Goal: Task Accomplishment & Management: Manage account settings

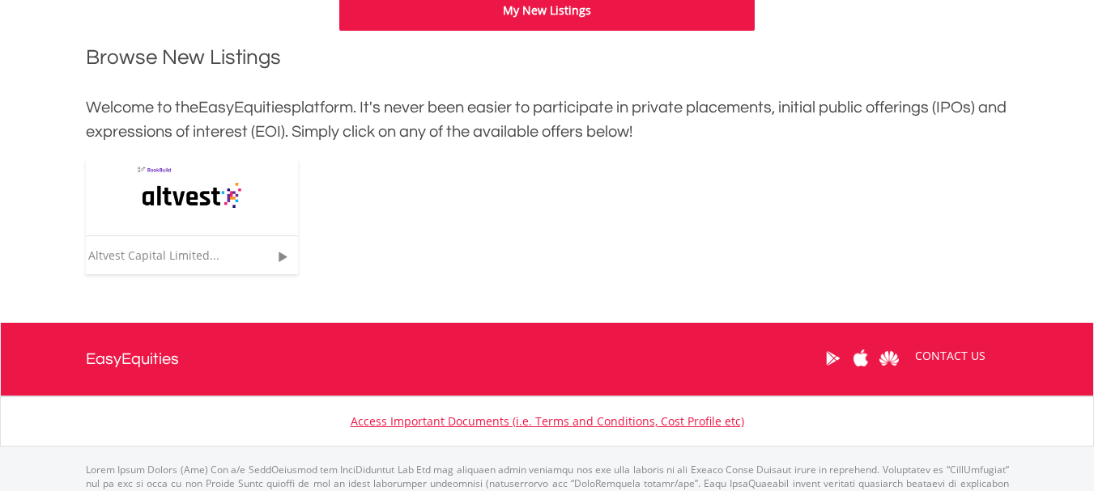
scroll to position [486, 0]
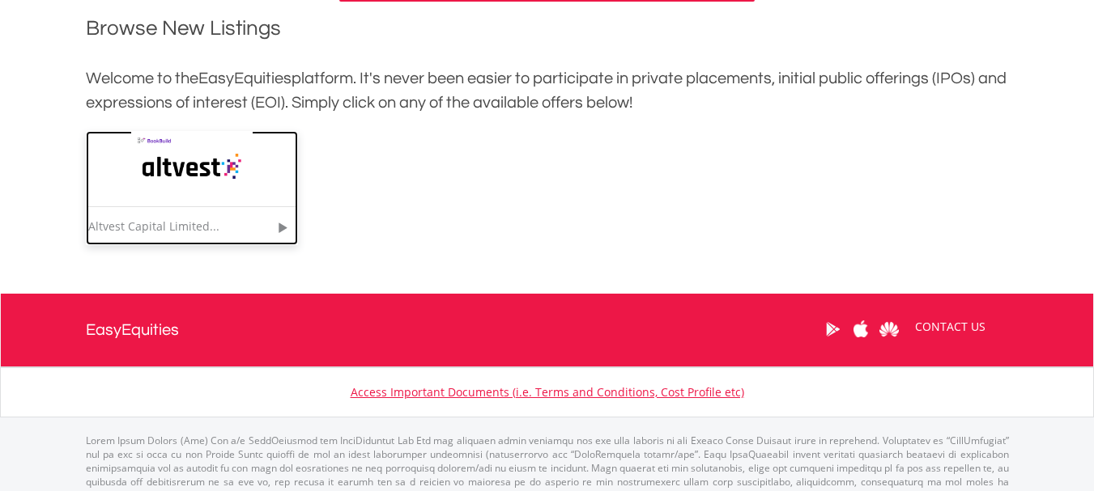
click at [172, 164] on img at bounding box center [191, 168] width 121 height 75
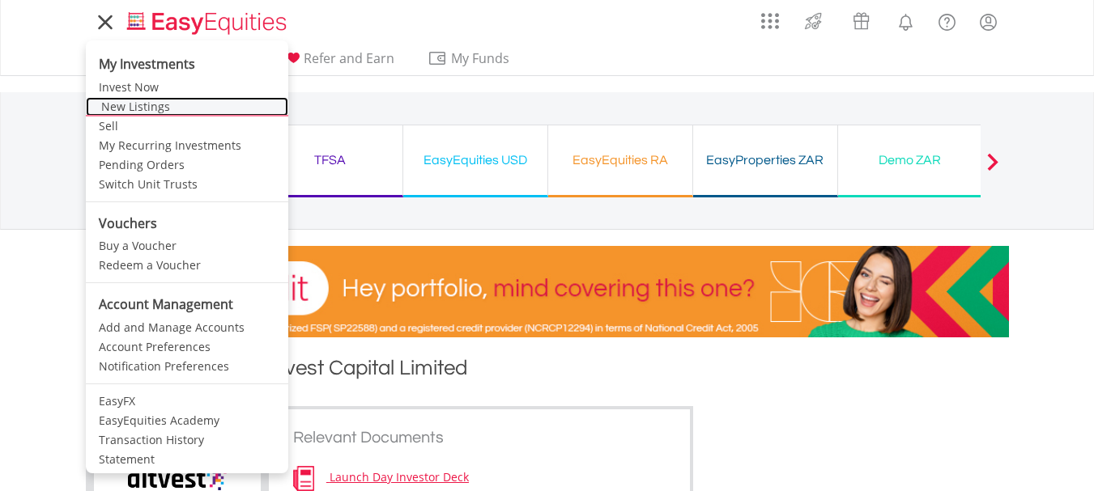
click at [121, 108] on link "New Listings" at bounding box center [187, 106] width 202 height 19
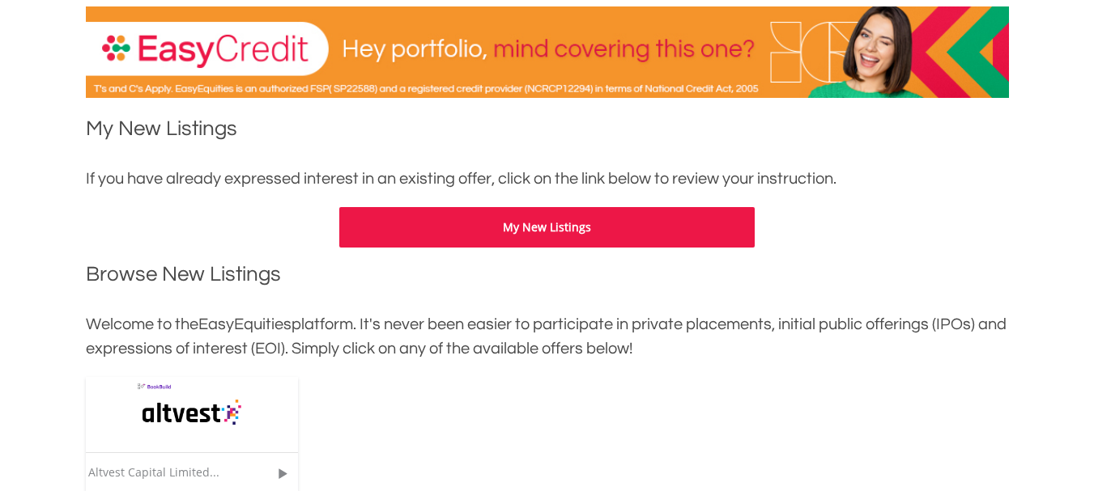
scroll to position [243, 0]
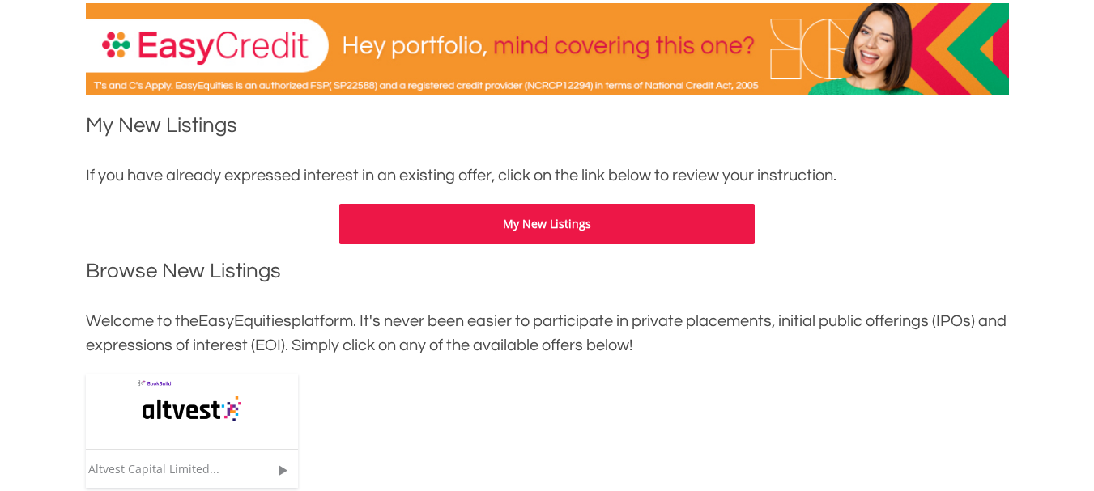
click at [534, 228] on button "My New Listings" at bounding box center [546, 224] width 415 height 40
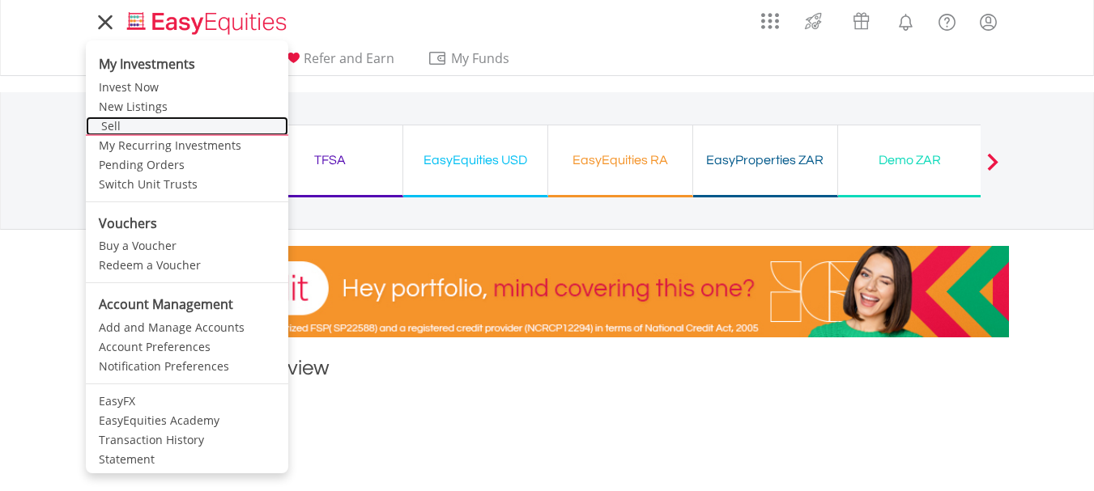
click at [110, 126] on link "Sell" at bounding box center [187, 126] width 202 height 19
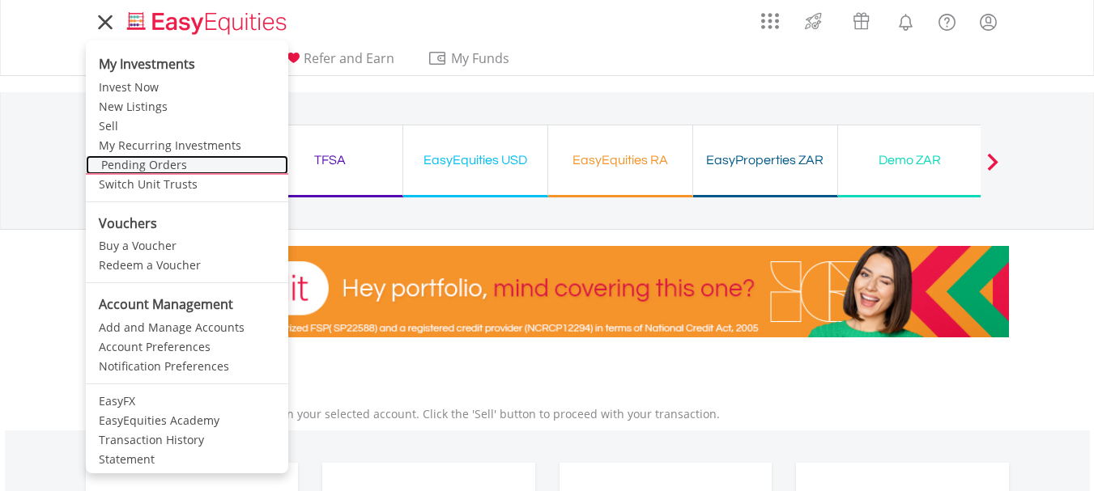
click at [147, 164] on link "Pending Orders" at bounding box center [187, 164] width 202 height 19
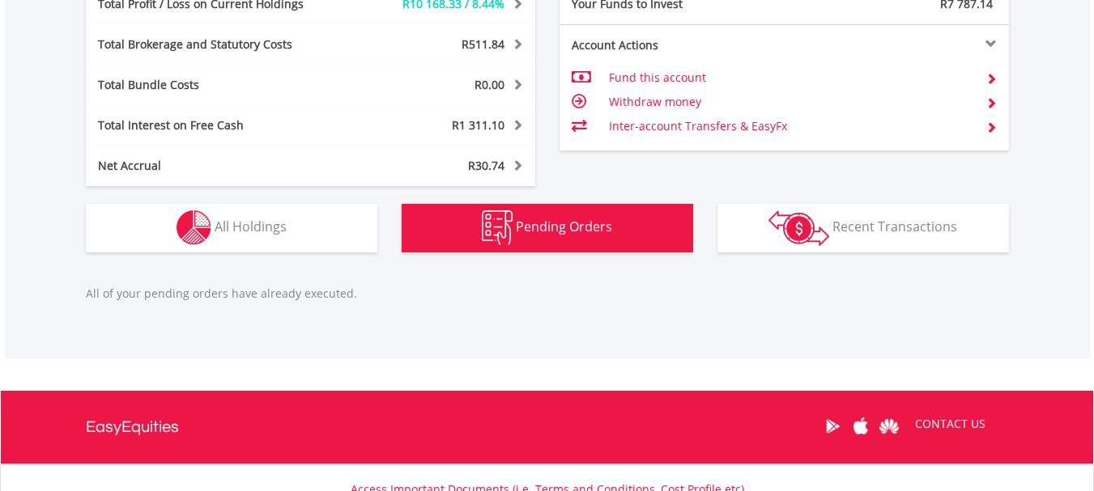
scroll to position [936, 0]
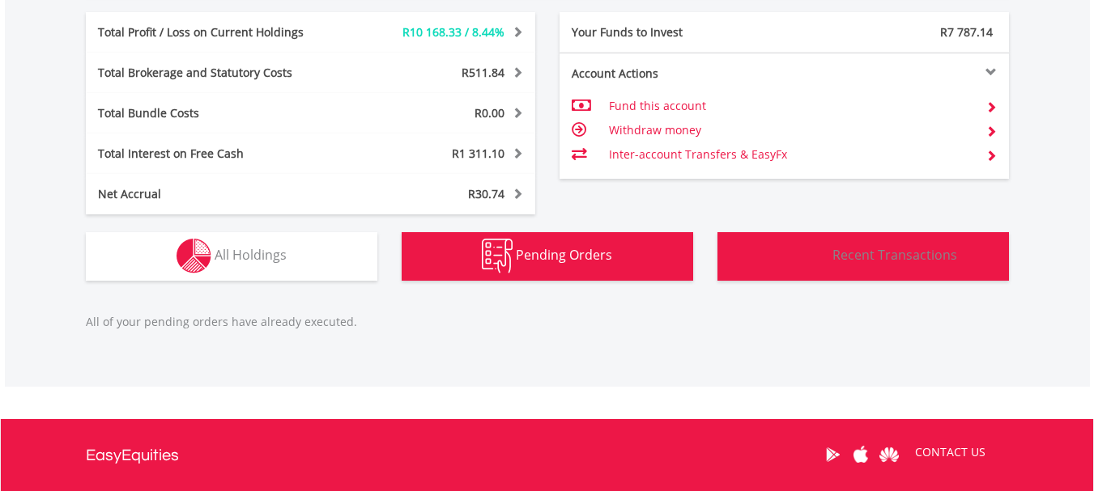
click at [887, 249] on span "Recent Transactions" at bounding box center [894, 255] width 125 height 18
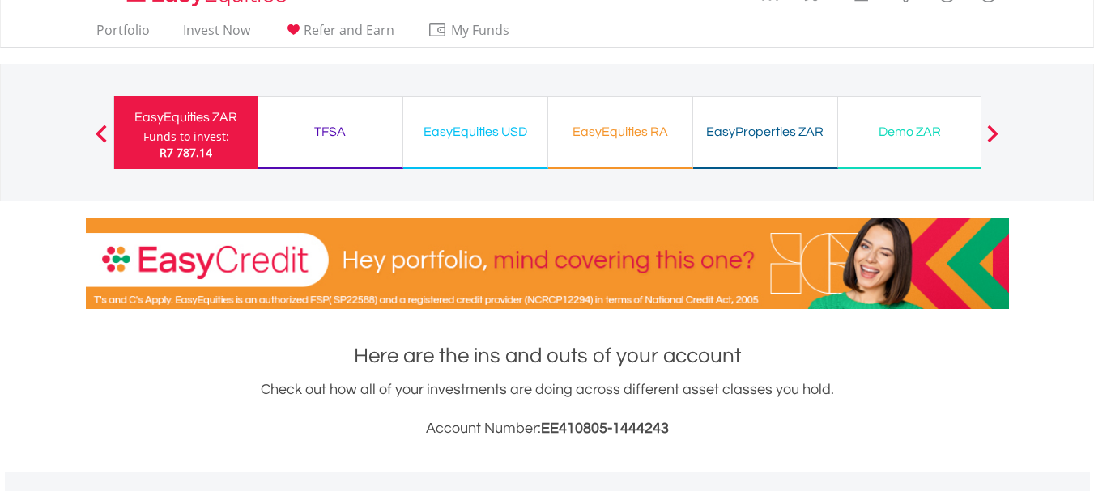
scroll to position [0, 0]
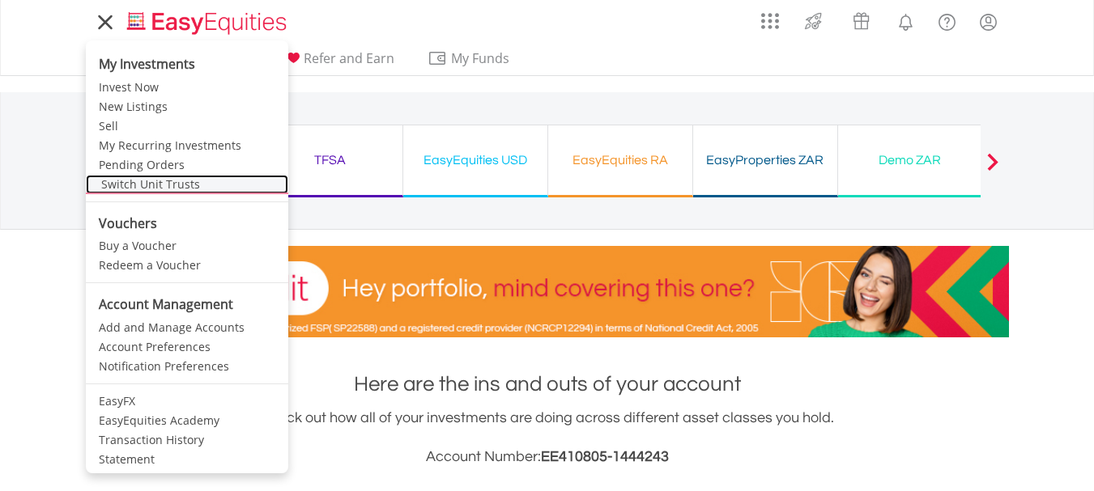
click at [140, 186] on link "Switch Unit Trusts" at bounding box center [187, 184] width 202 height 19
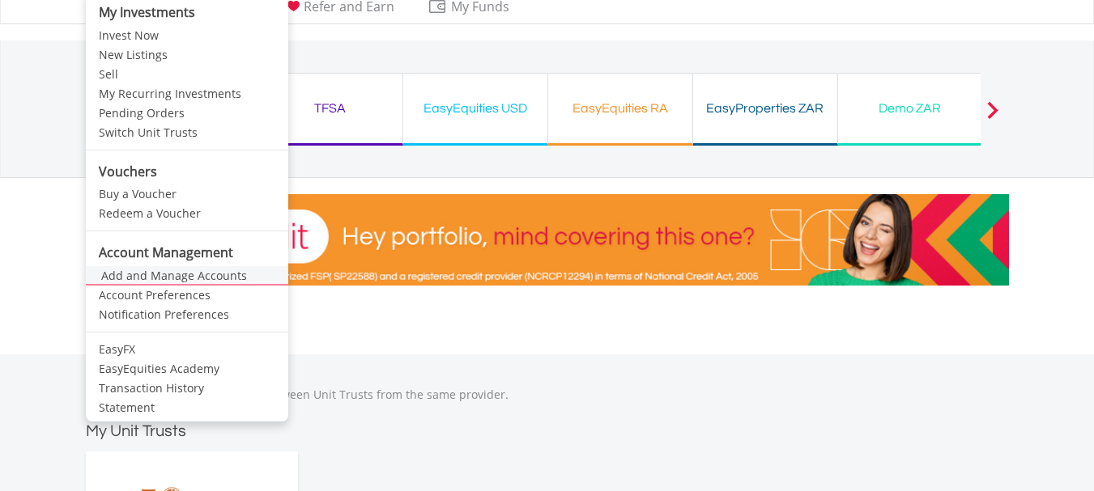
scroll to position [81, 0]
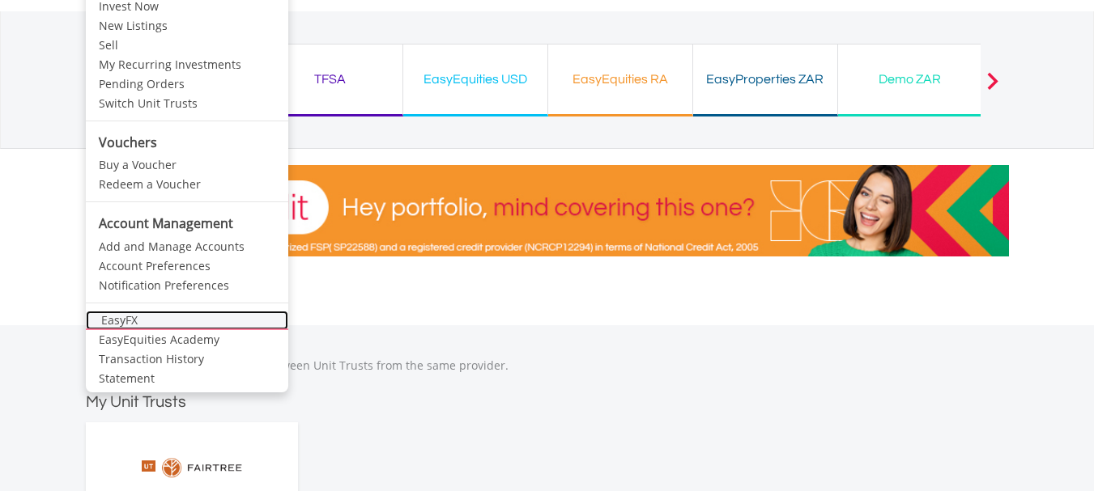
click at [165, 321] on link "EasyFX" at bounding box center [187, 320] width 202 height 19
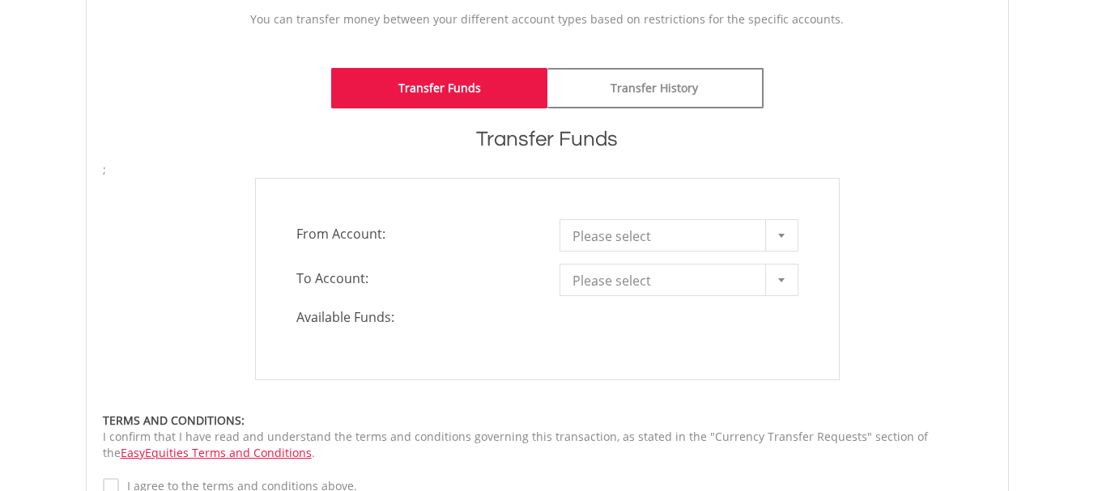
scroll to position [405, 0]
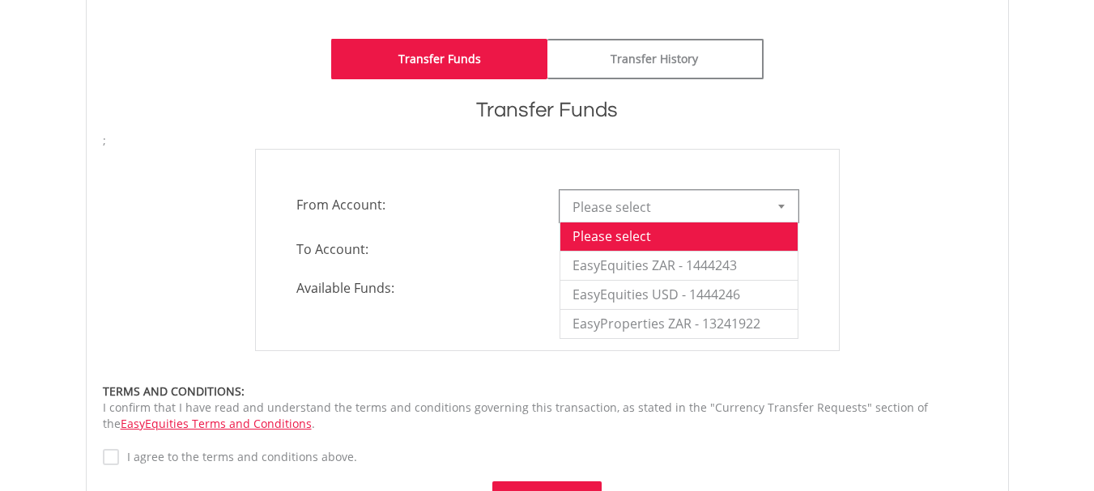
click at [780, 202] on div at bounding box center [781, 206] width 32 height 31
click at [672, 265] on li "EasyEquities ZAR - 1444243" at bounding box center [678, 265] width 237 height 29
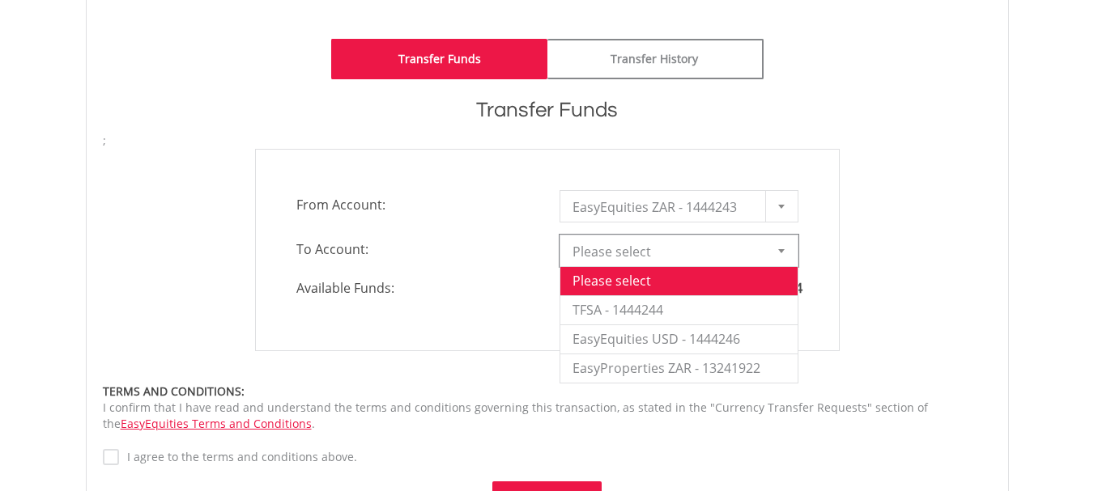
click at [713, 251] on span "Please select" at bounding box center [666, 252] width 189 height 32
click at [649, 305] on li "TFSA - 1444244" at bounding box center [678, 310] width 237 height 29
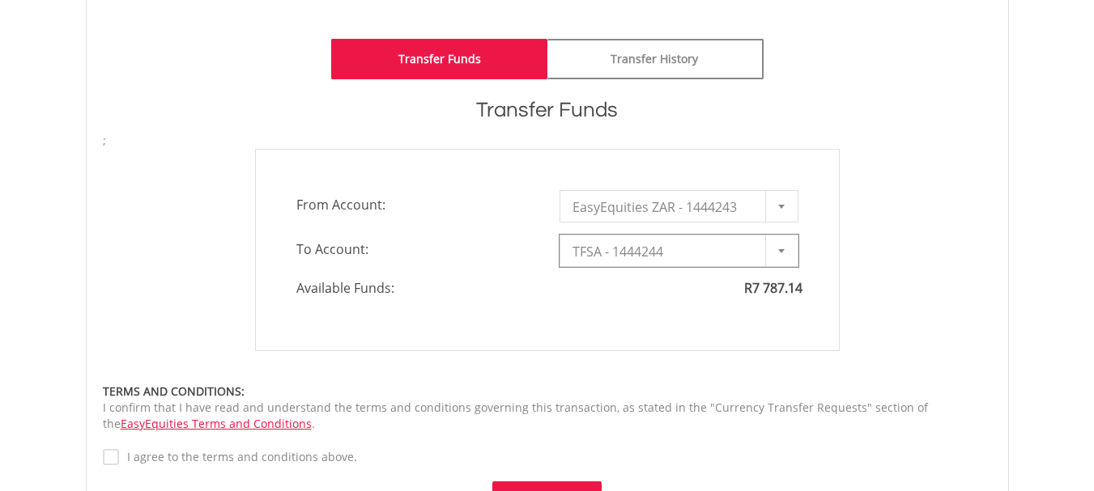
type input "*"
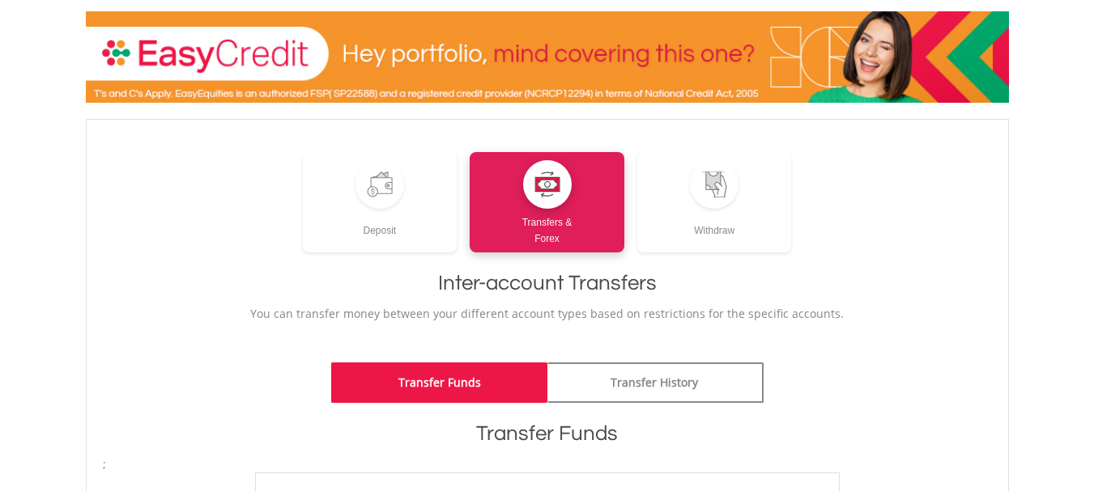
scroll to position [0, 0]
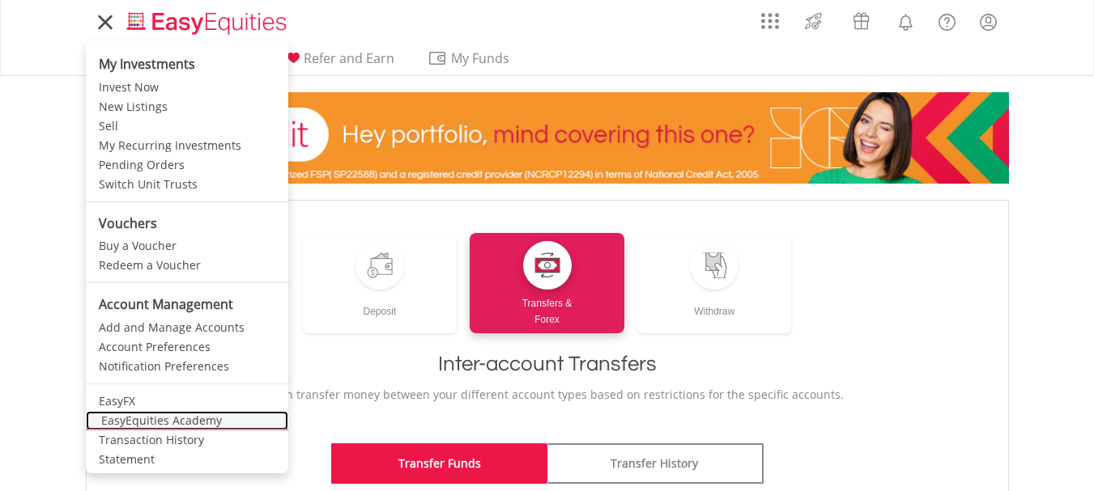
click at [135, 417] on link "EasyEquities Academy" at bounding box center [187, 420] width 202 height 19
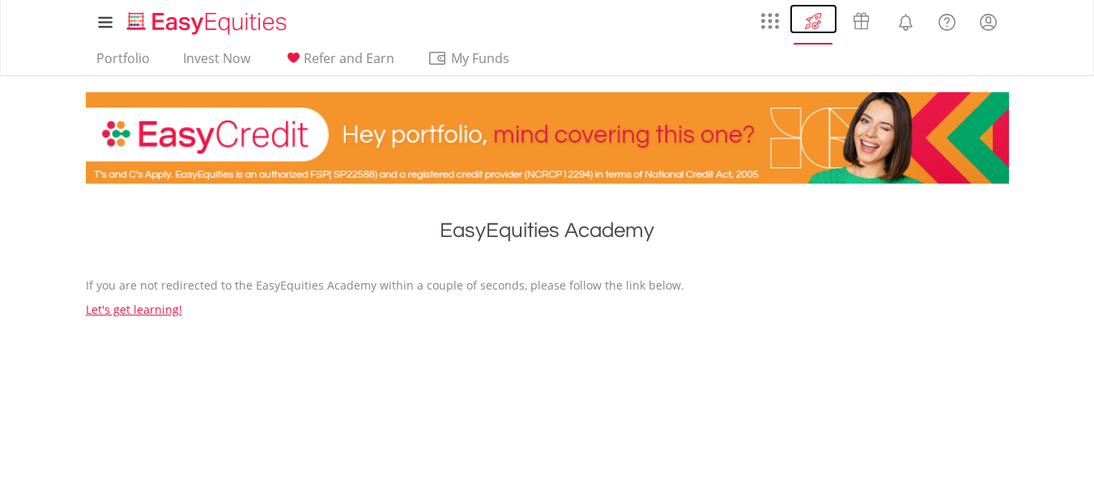
click at [813, 28] on img at bounding box center [813, 21] width 27 height 26
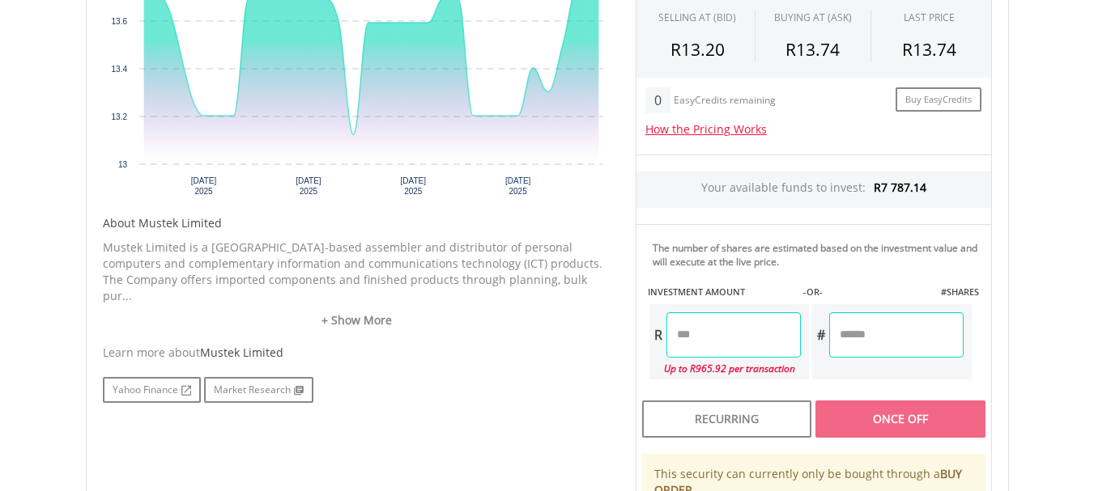
scroll to position [648, 0]
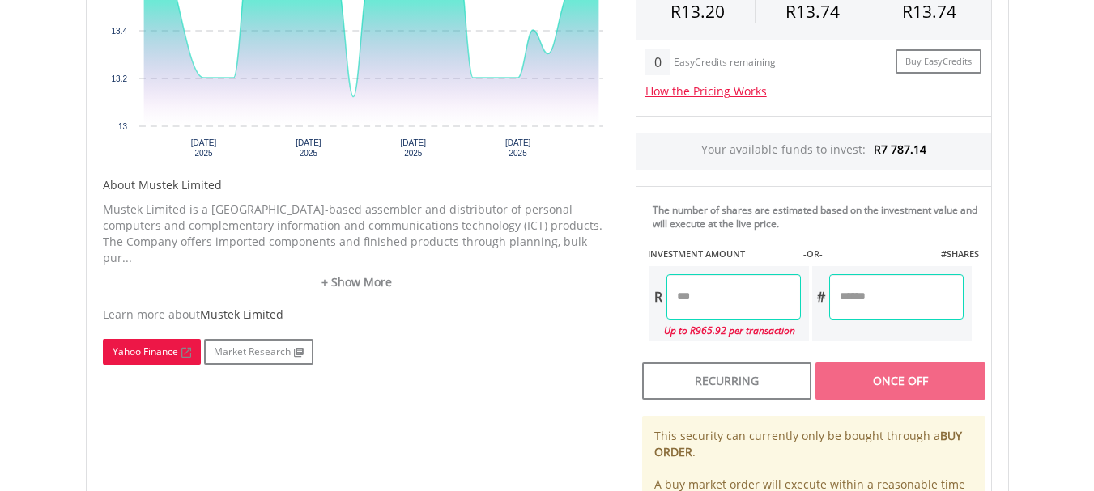
click at [163, 339] on link "Yahoo Finance" at bounding box center [152, 352] width 98 height 26
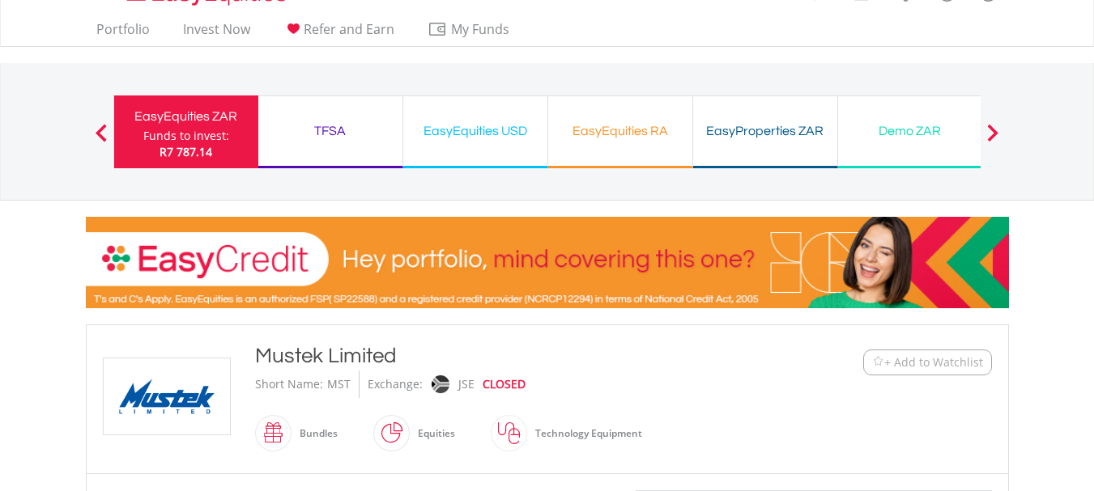
scroll to position [0, 0]
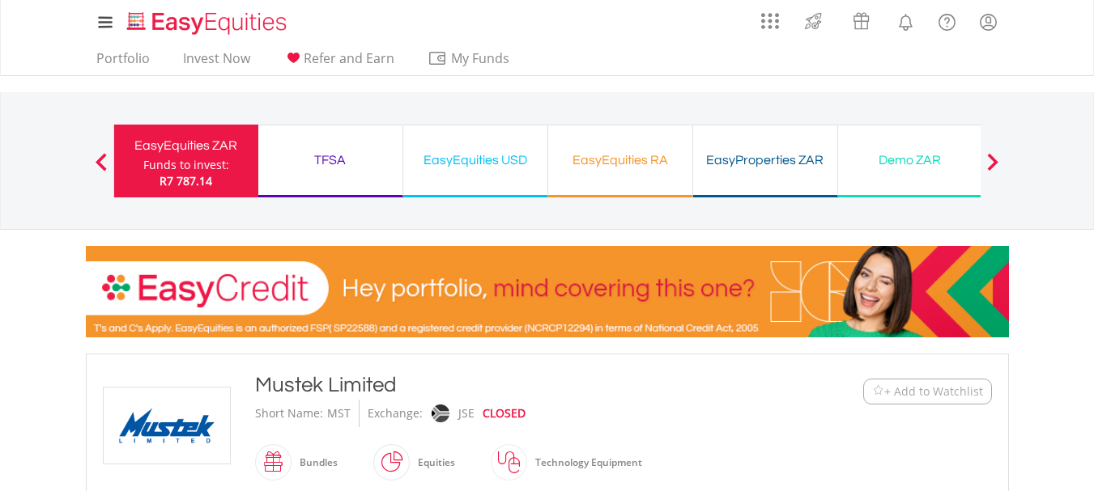
click at [205, 164] on div "Funds to invest:" at bounding box center [186, 165] width 86 height 16
click at [121, 59] on link "Portfolio" at bounding box center [123, 62] width 66 height 25
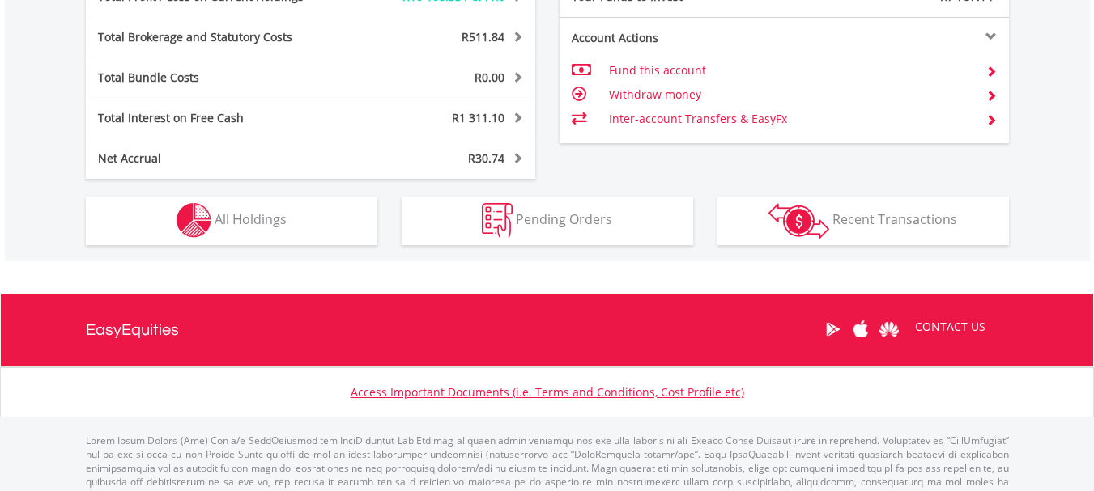
scroll to position [1008, 0]
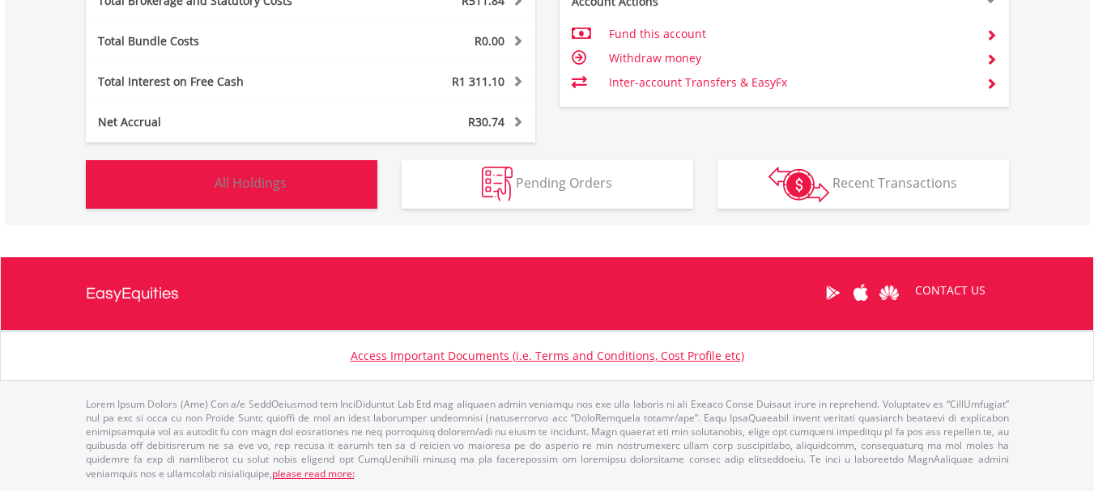
click at [251, 181] on span "All Holdings" at bounding box center [251, 183] width 72 height 18
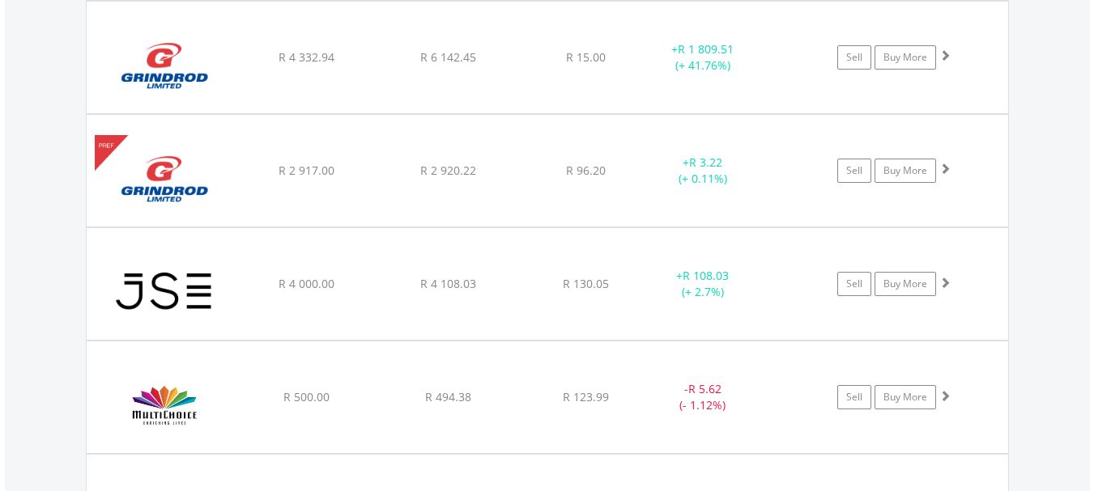
scroll to position [2723, 0]
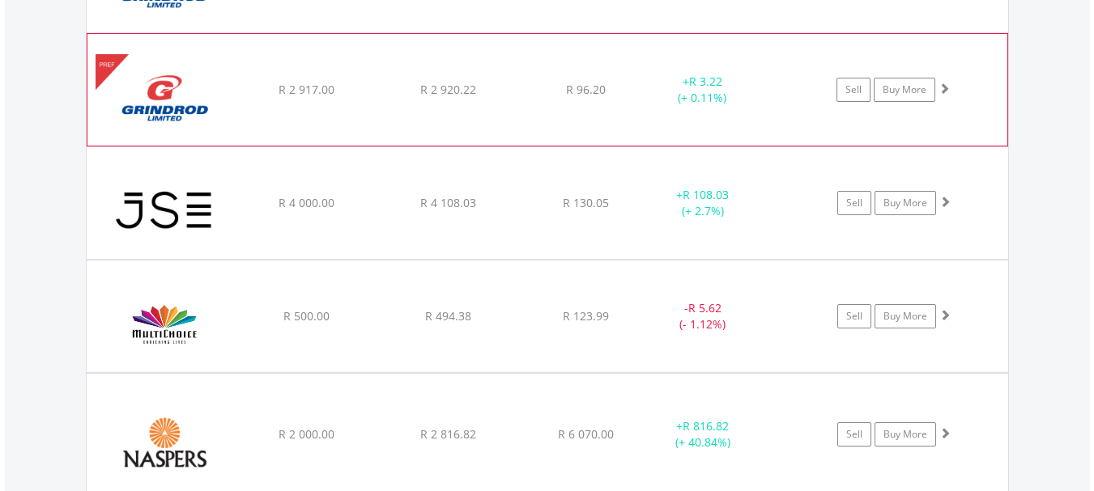
click at [163, 90] on img at bounding box center [165, 97] width 139 height 87
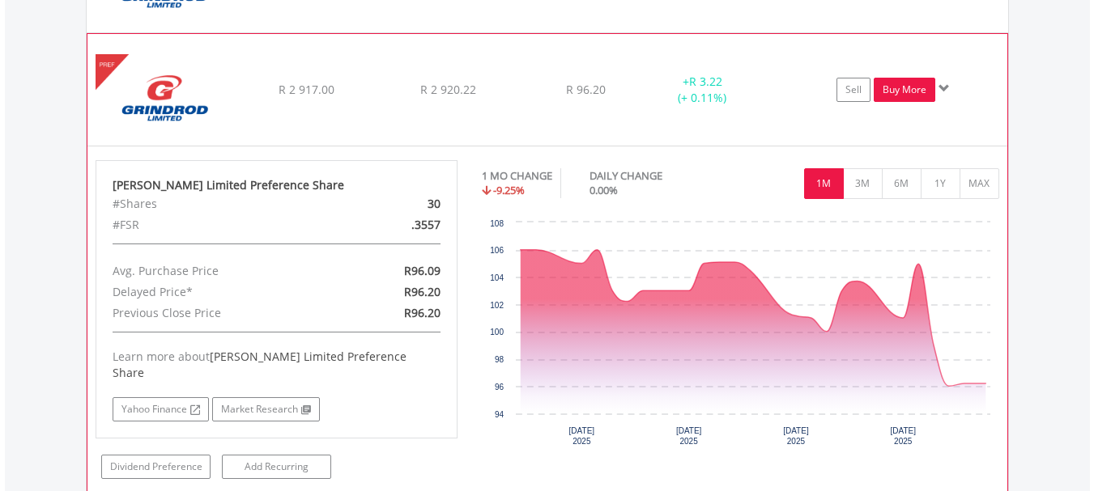
click at [918, 88] on link "Buy More" at bounding box center [905, 90] width 62 height 24
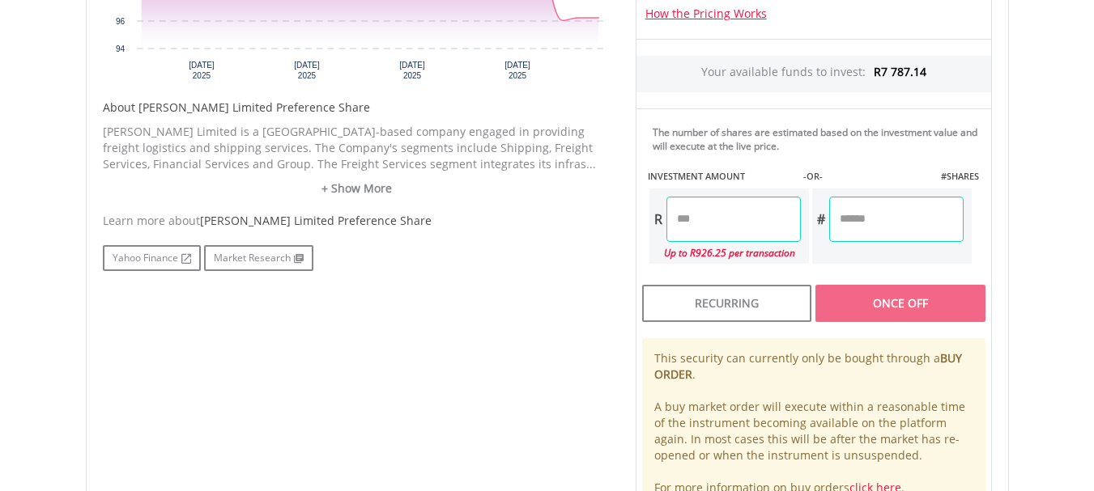
scroll to position [729, 0]
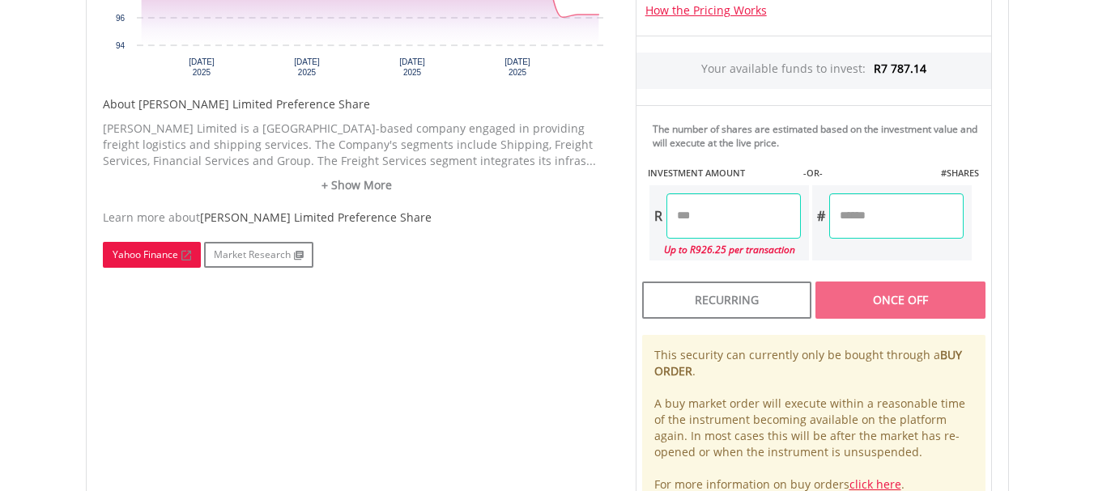
click at [148, 260] on link "Yahoo Finance" at bounding box center [152, 255] width 98 height 26
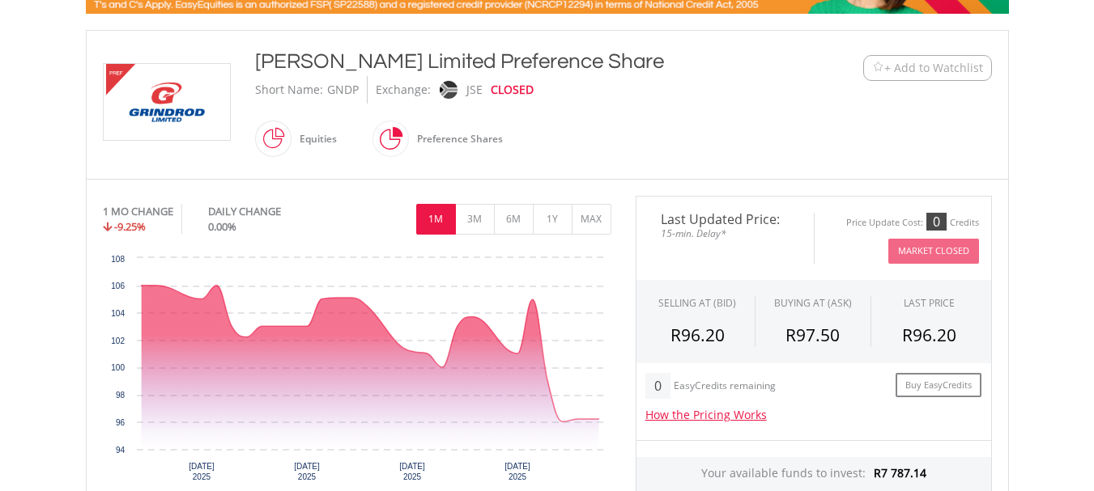
scroll to position [243, 0]
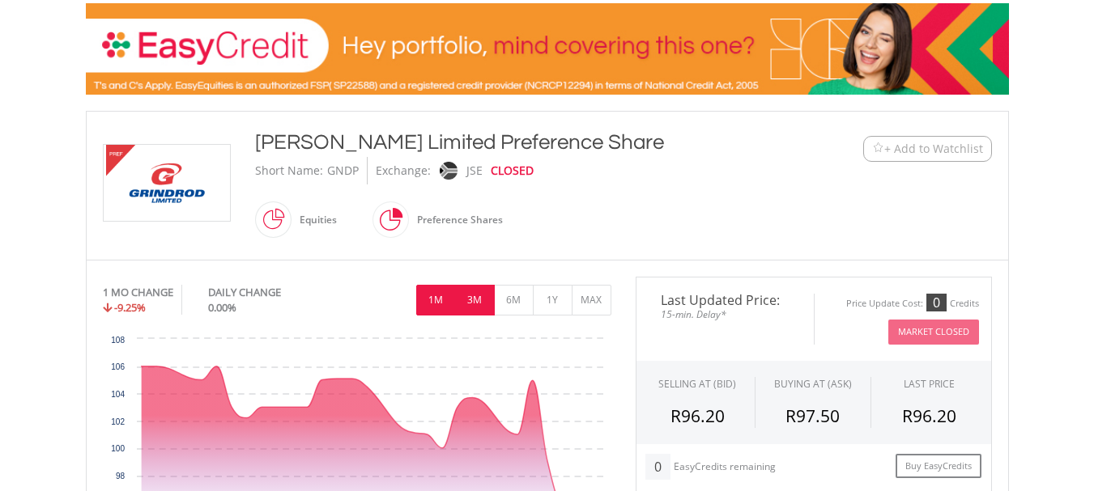
click at [474, 300] on button "3M" at bounding box center [475, 300] width 40 height 31
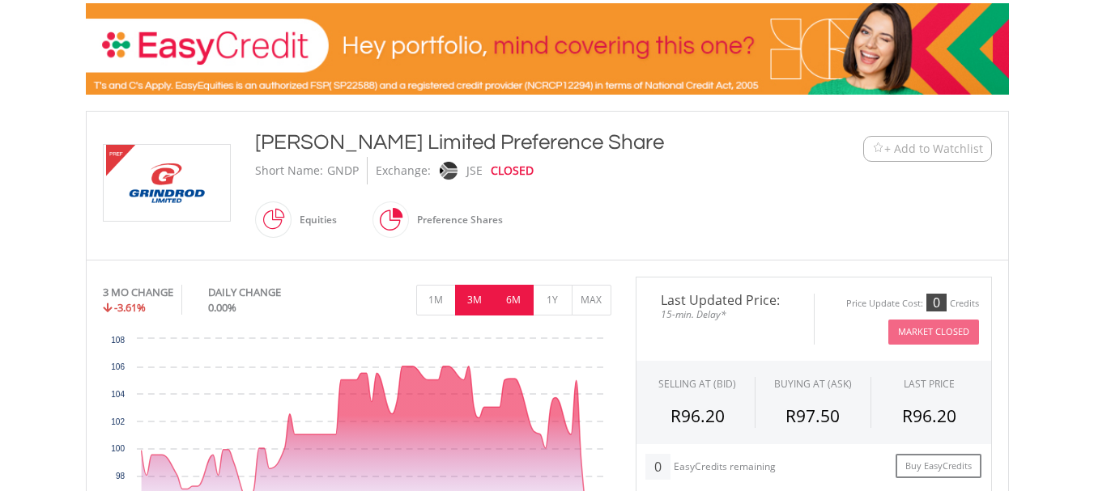
click at [509, 298] on button "6M" at bounding box center [514, 300] width 40 height 31
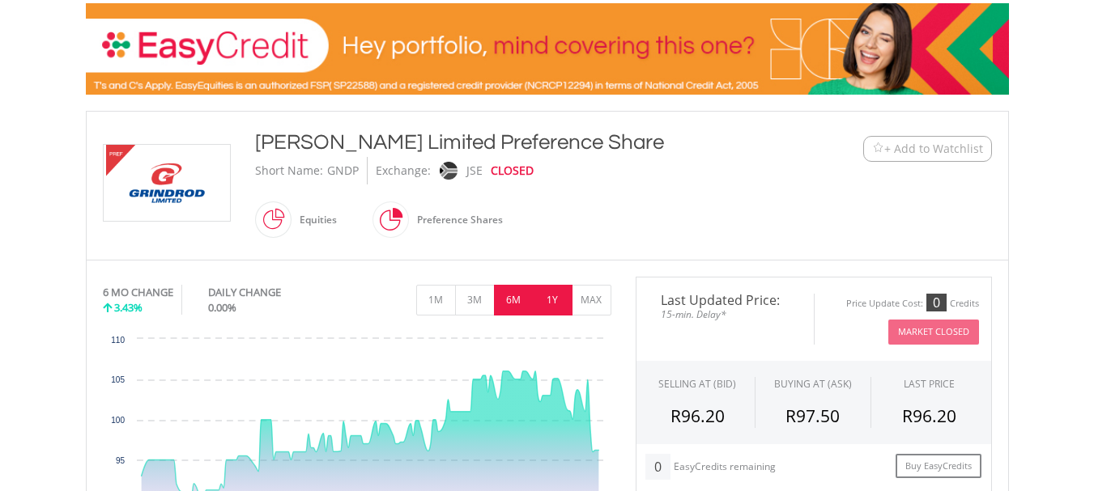
click at [557, 296] on button "1Y" at bounding box center [553, 300] width 40 height 31
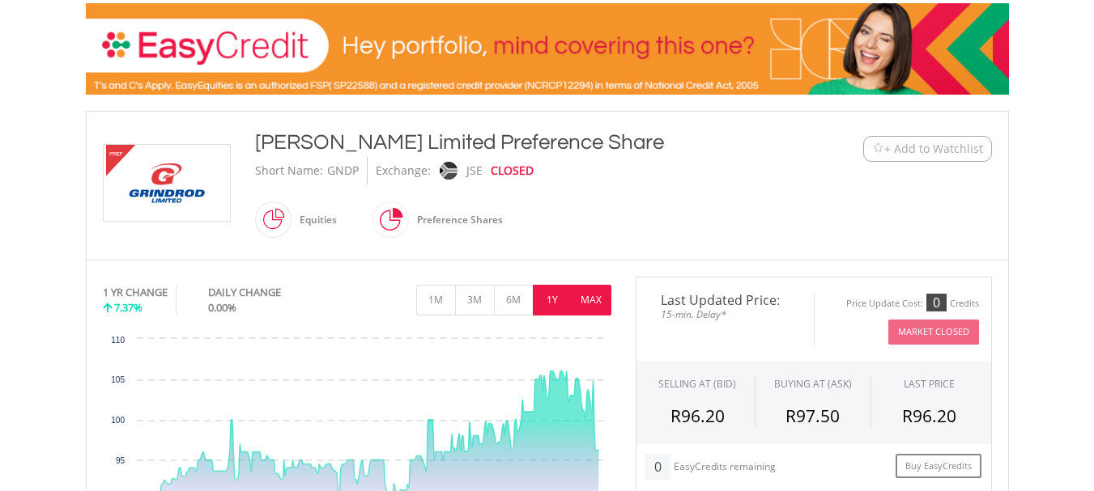
click at [587, 297] on button "MAX" at bounding box center [592, 300] width 40 height 31
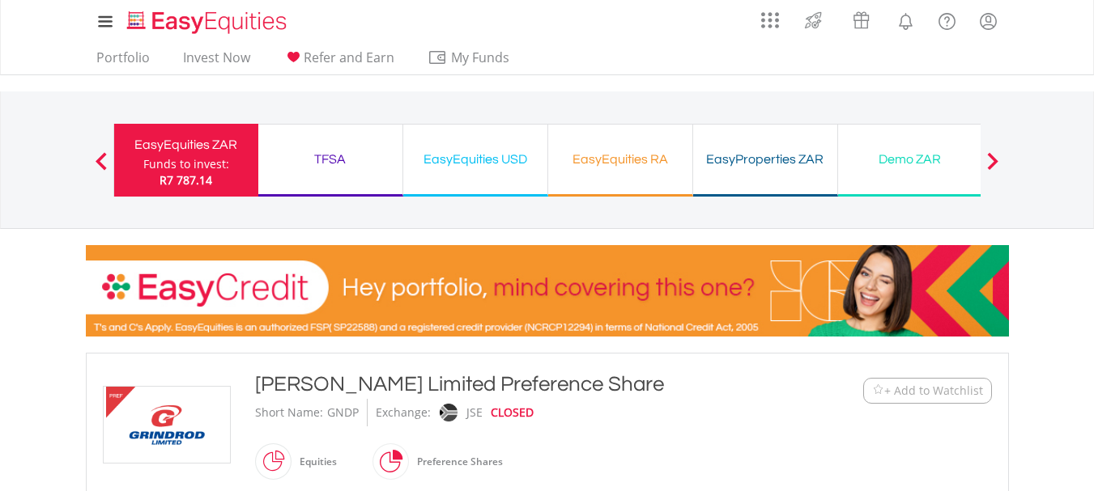
scroll to position [0, 0]
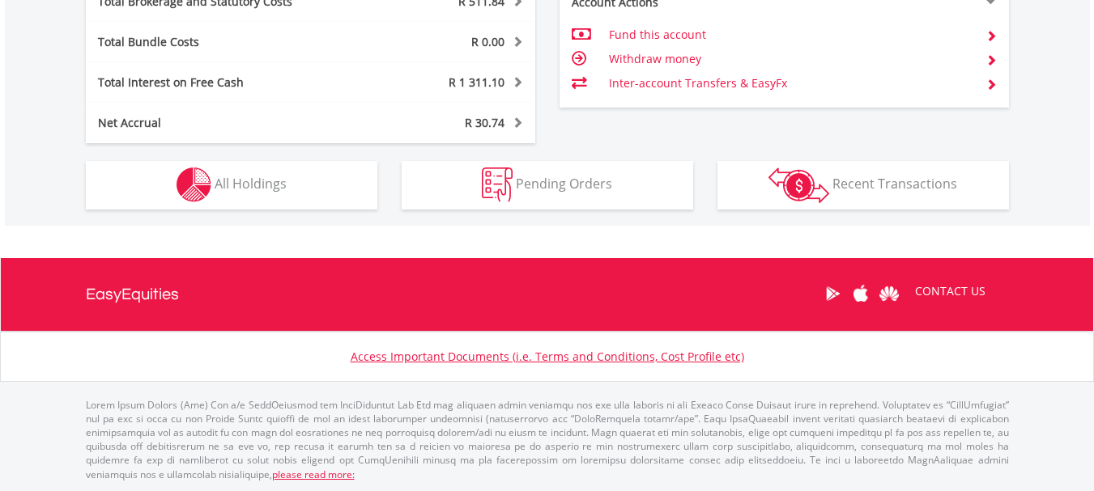
scroll to position [1008, 0]
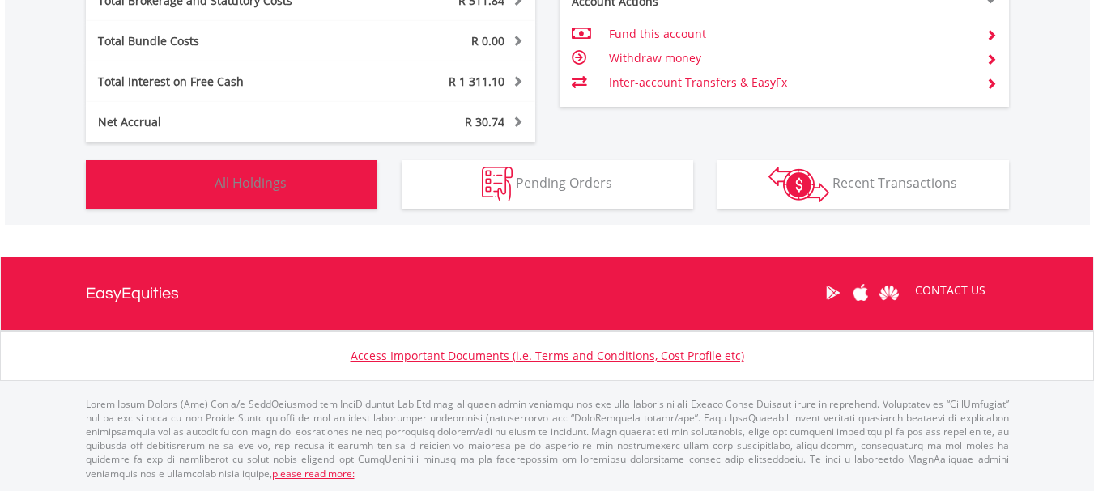
click at [271, 181] on span "All Holdings" at bounding box center [251, 183] width 72 height 18
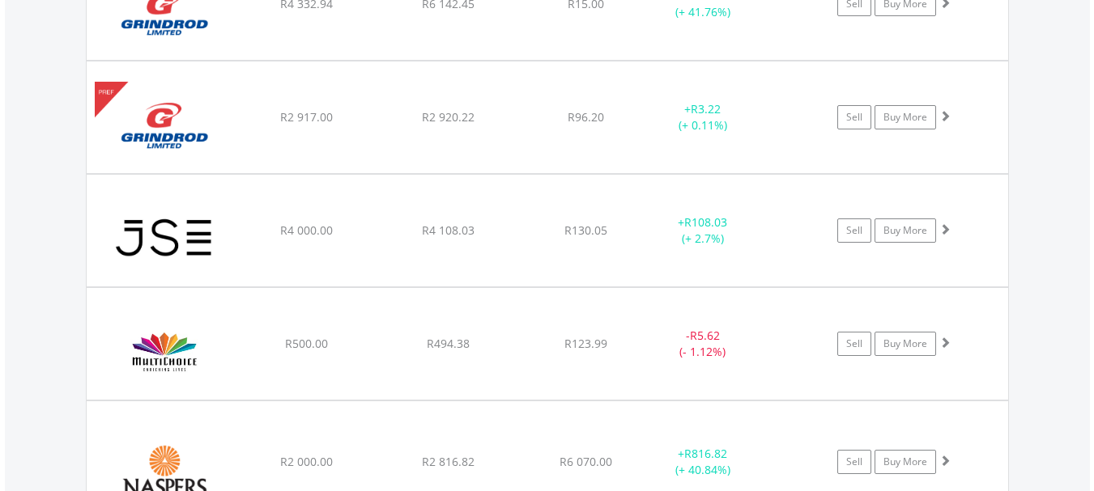
scroll to position [2708, 0]
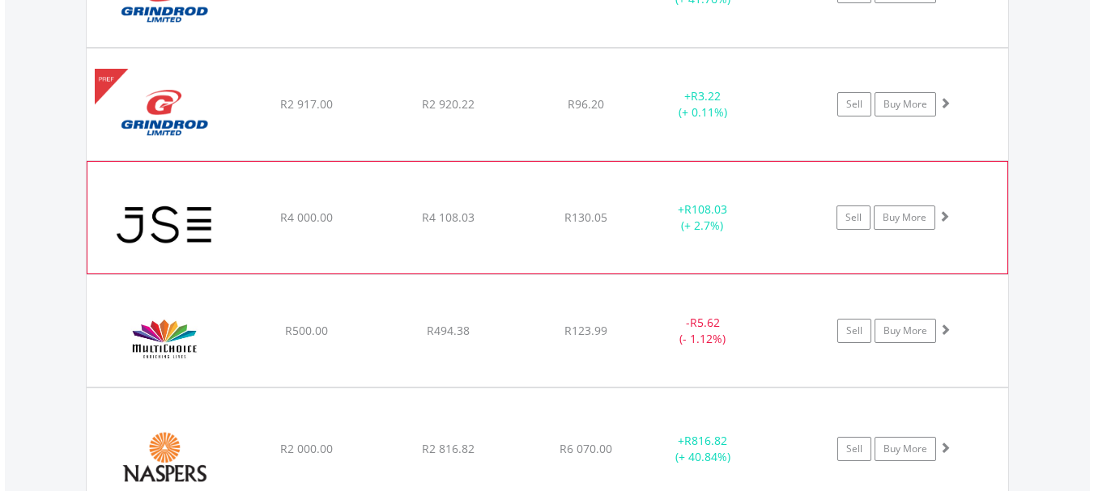
click at [202, 235] on img at bounding box center [165, 225] width 139 height 87
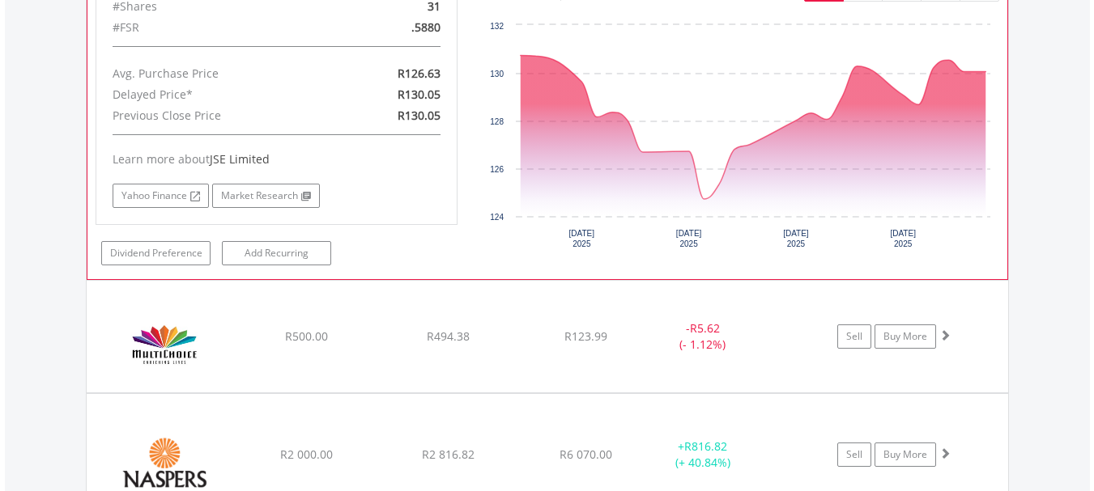
scroll to position [3113, 0]
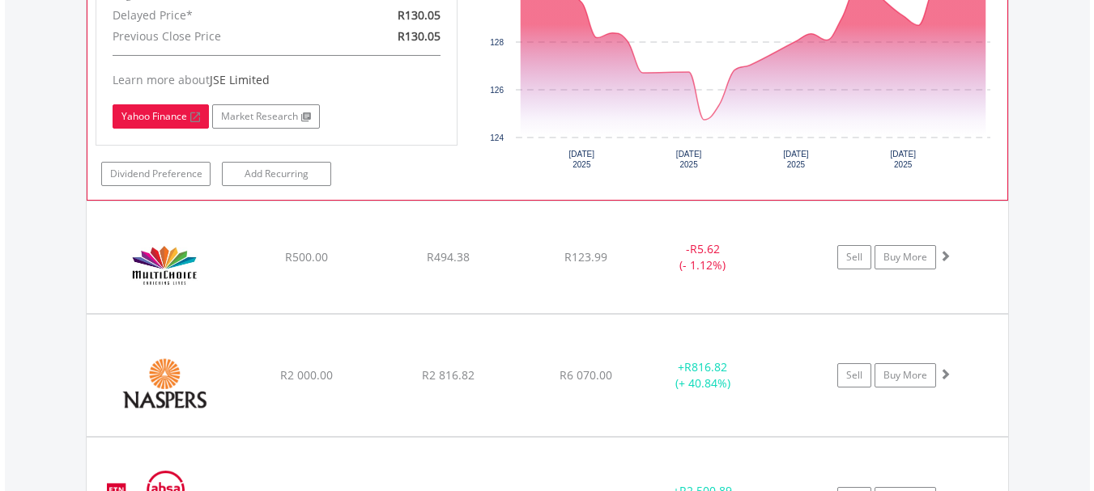
click at [163, 117] on link "Yahoo Finance" at bounding box center [161, 116] width 96 height 24
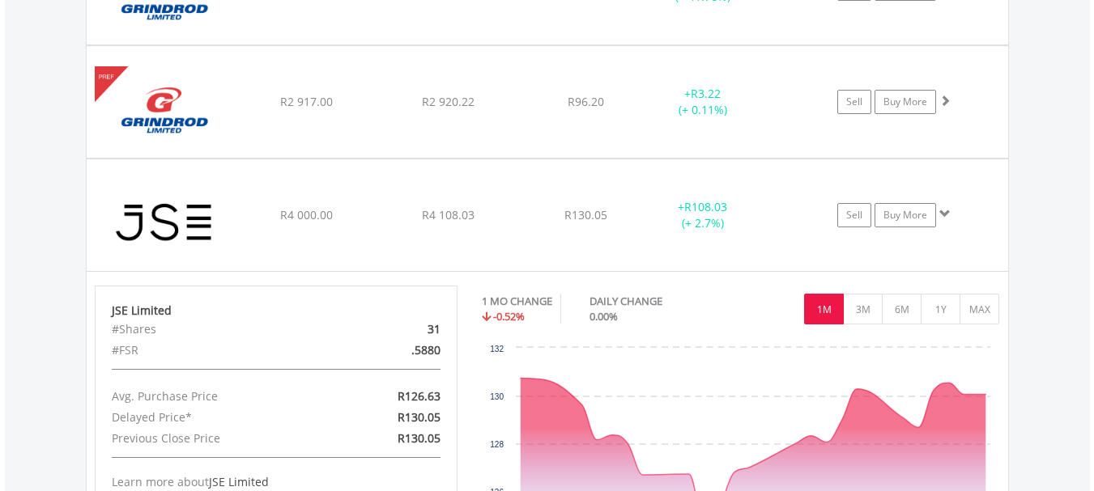
scroll to position [2708, 0]
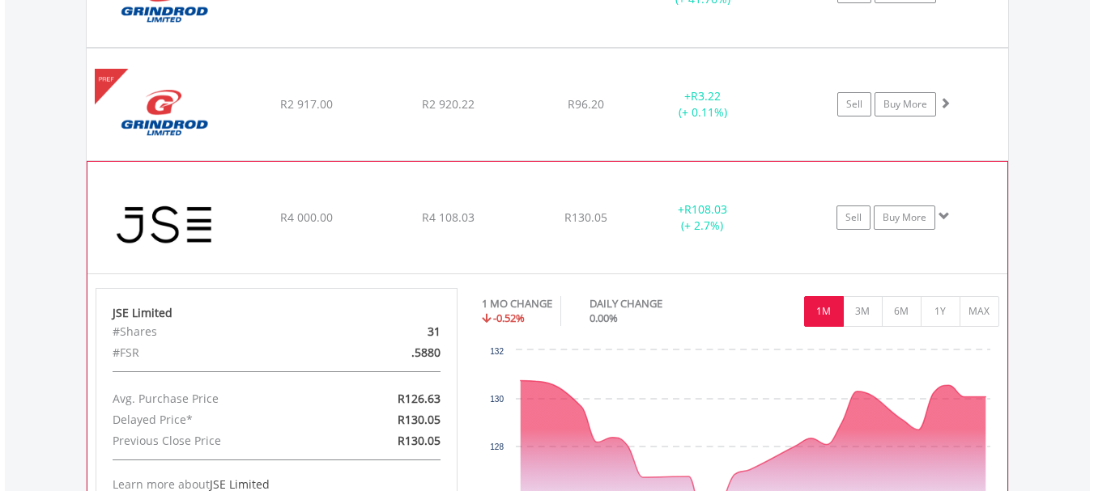
click at [942, 214] on span at bounding box center [943, 216] width 11 height 11
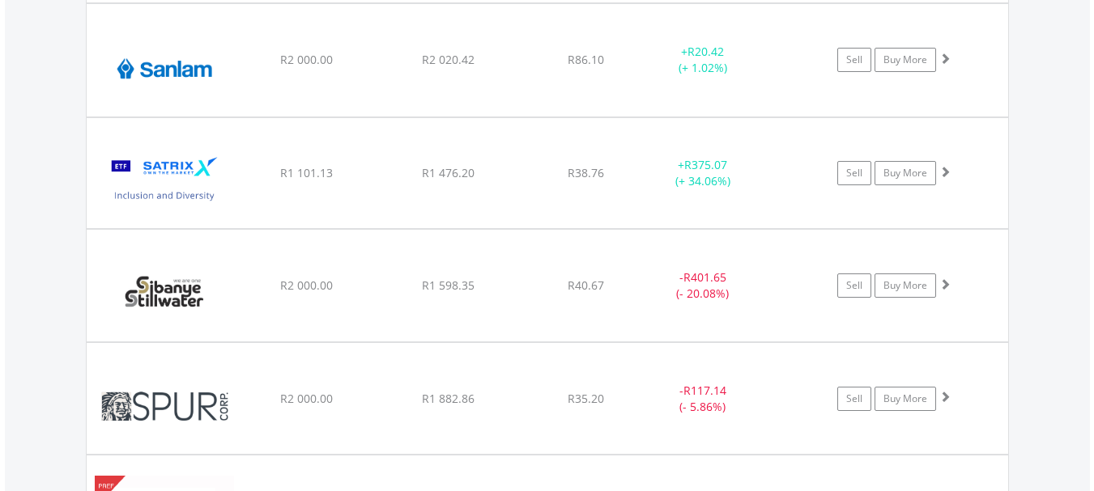
scroll to position [3842, 0]
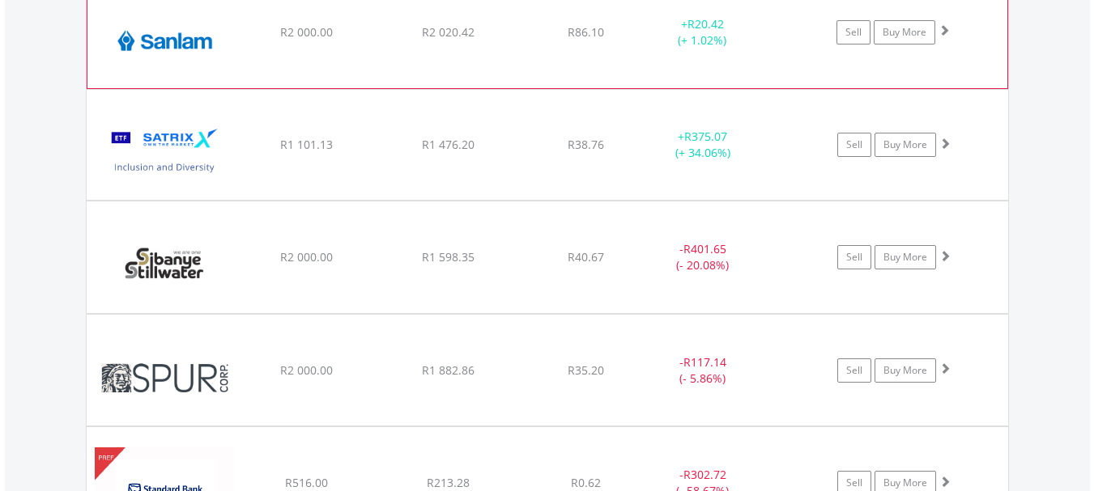
click at [164, 37] on img at bounding box center [165, 40] width 139 height 87
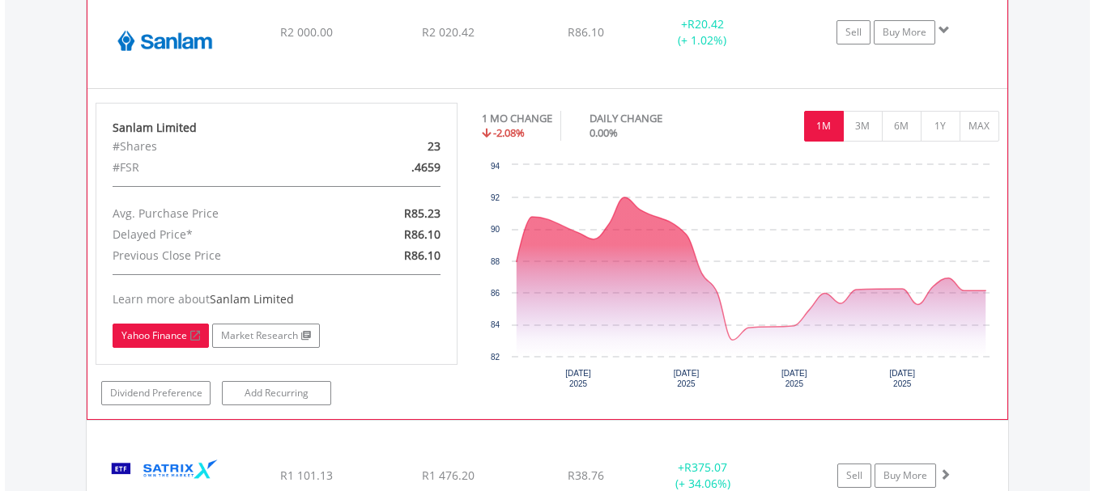
click at [168, 341] on link "Yahoo Finance" at bounding box center [161, 336] width 96 height 24
click at [943, 33] on span at bounding box center [943, 29] width 11 height 11
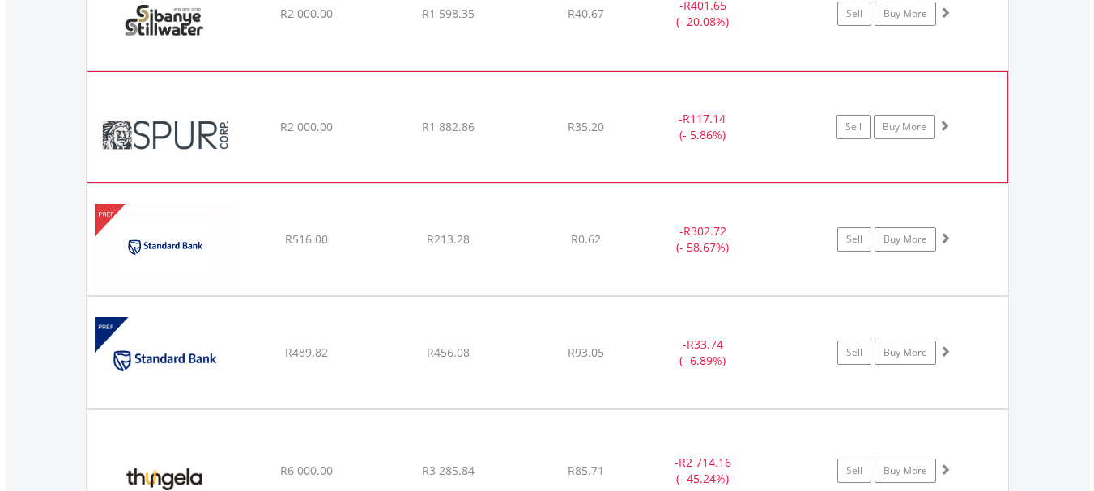
scroll to position [4085, 0]
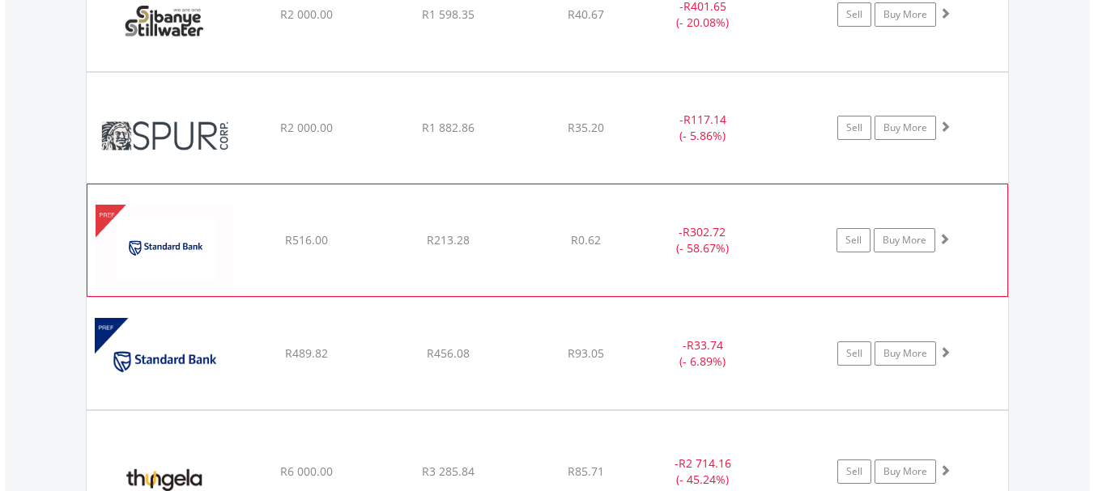
click at [182, 229] on img at bounding box center [165, 248] width 139 height 87
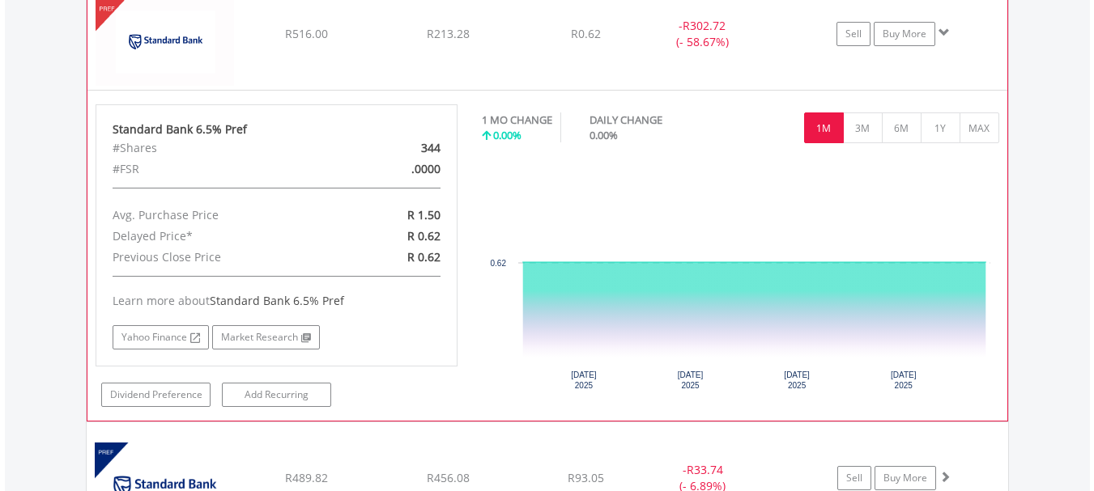
scroll to position [4327, 0]
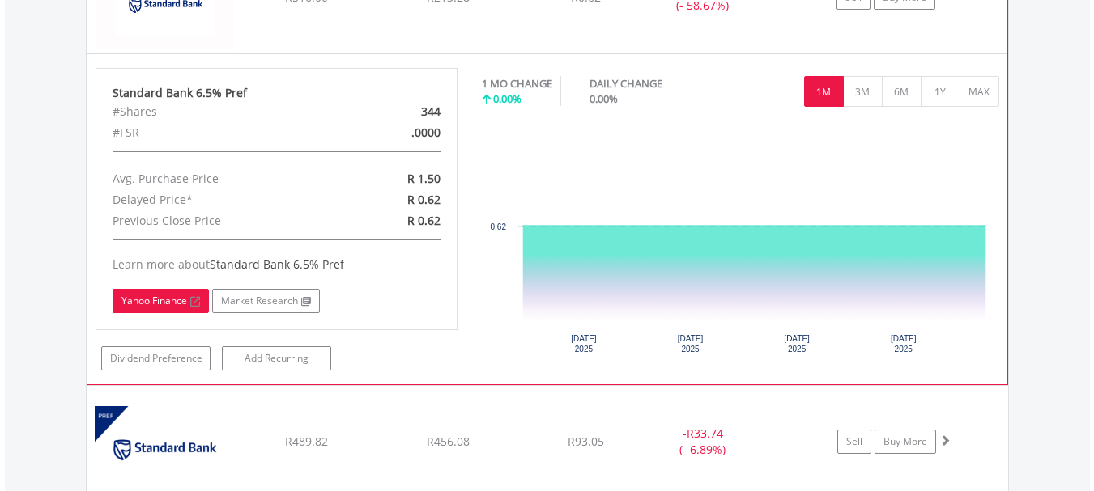
click at [163, 301] on link "Yahoo Finance" at bounding box center [161, 301] width 96 height 24
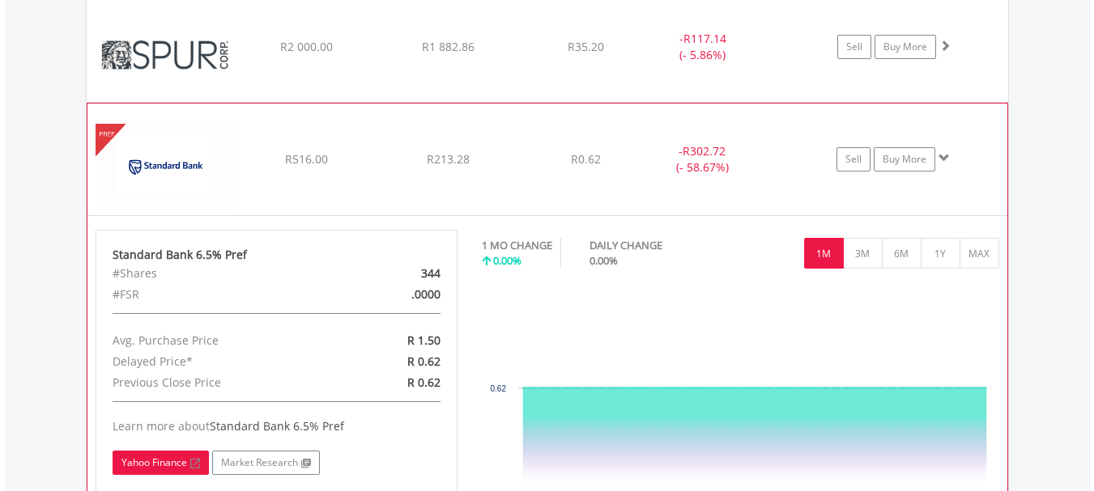
scroll to position [4166, 0]
click at [947, 159] on span at bounding box center [943, 156] width 11 height 11
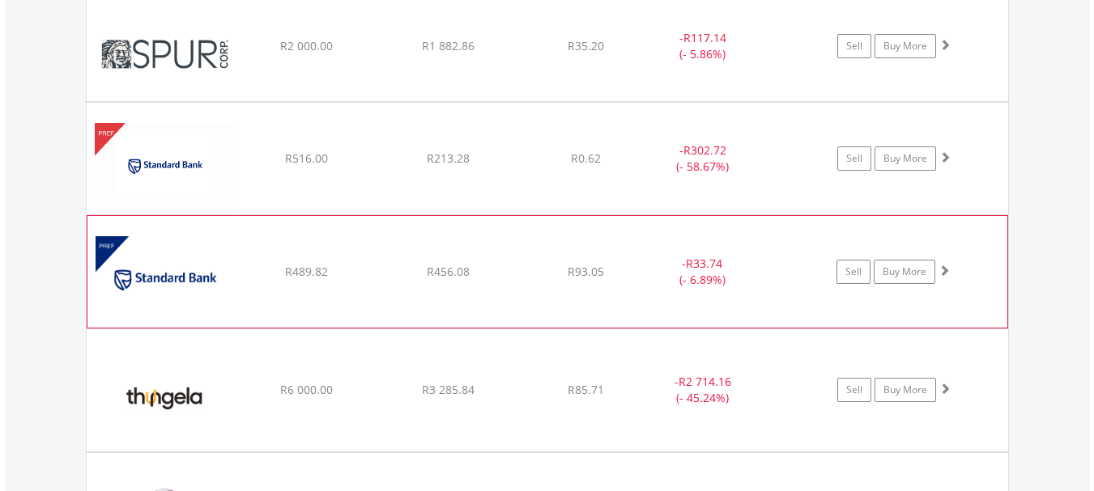
click at [189, 276] on img at bounding box center [165, 279] width 139 height 87
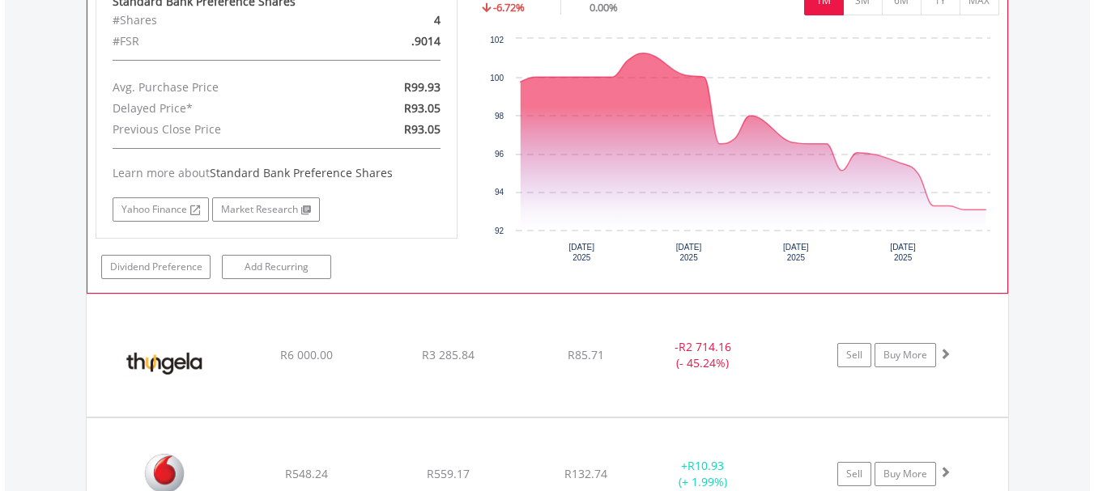
scroll to position [4571, 0]
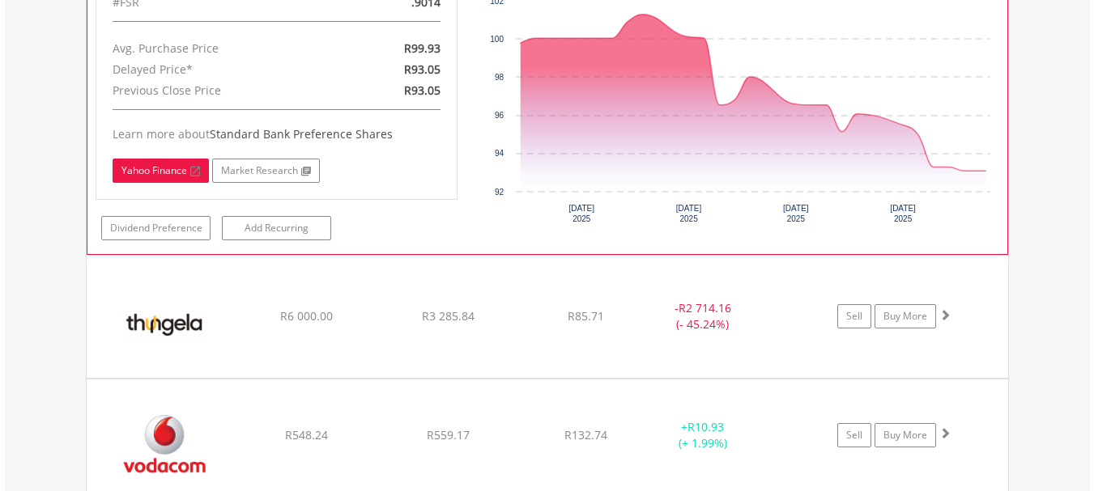
click at [147, 176] on link "Yahoo Finance" at bounding box center [161, 171] width 96 height 24
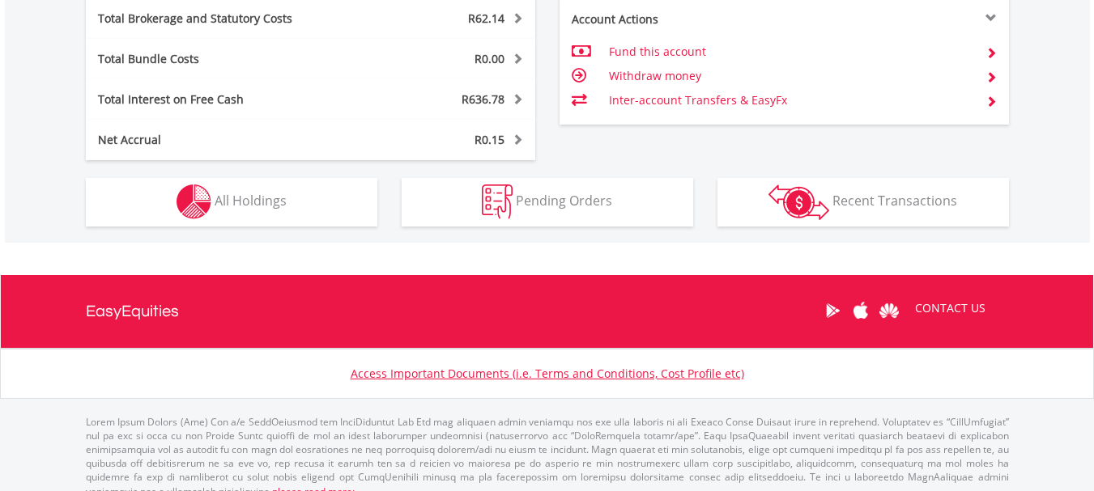
scroll to position [972, 0]
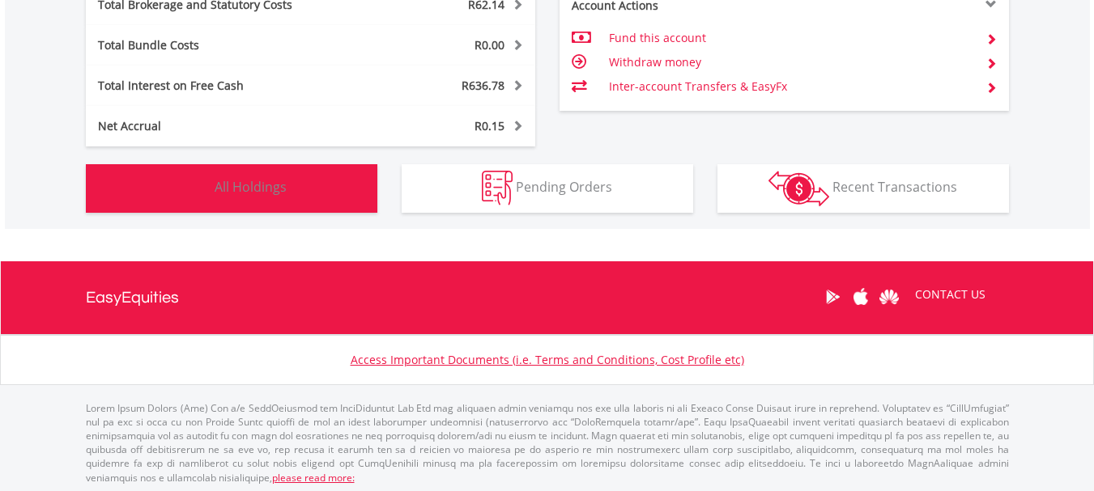
click at [238, 186] on span "All Holdings" at bounding box center [251, 187] width 72 height 18
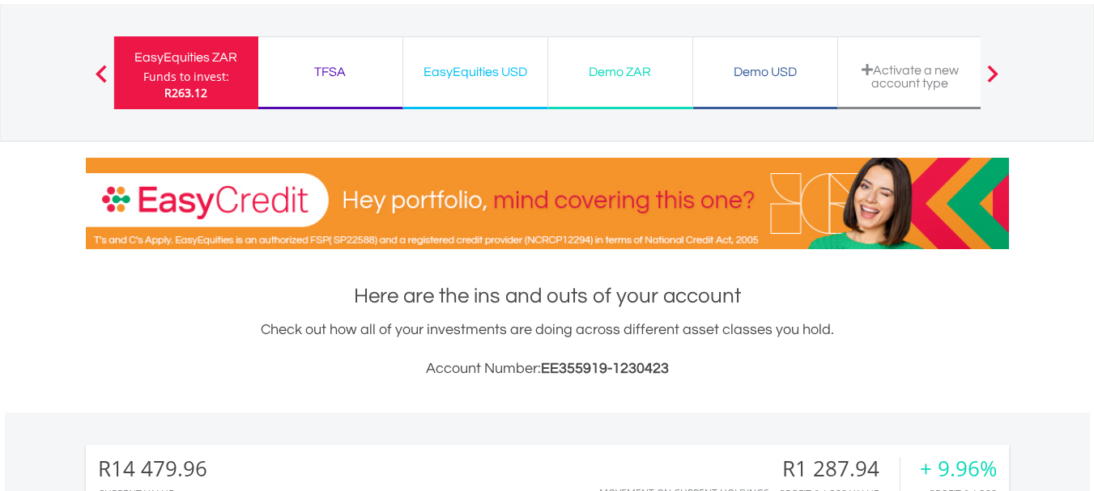
scroll to position [0, 0]
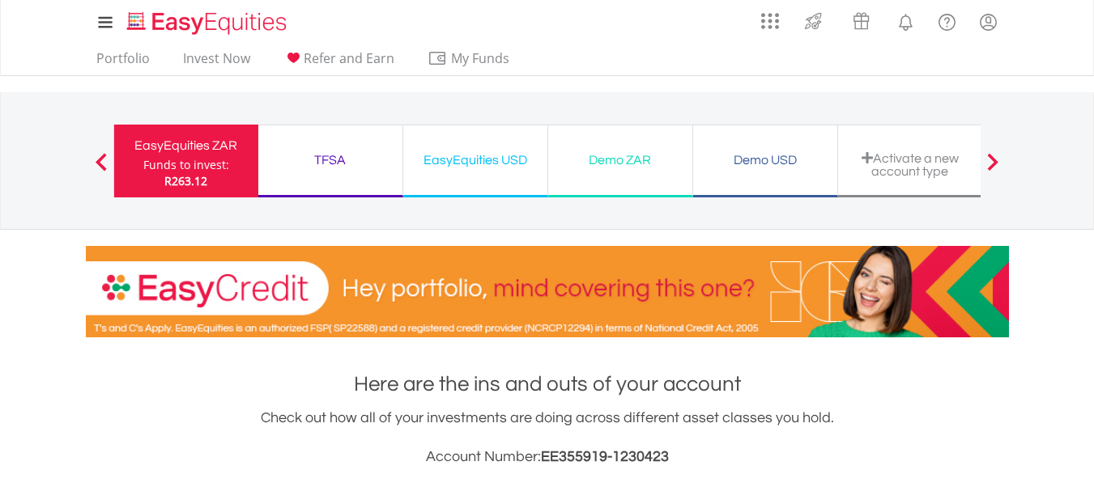
click at [311, 169] on div "TFSA" at bounding box center [330, 160] width 125 height 23
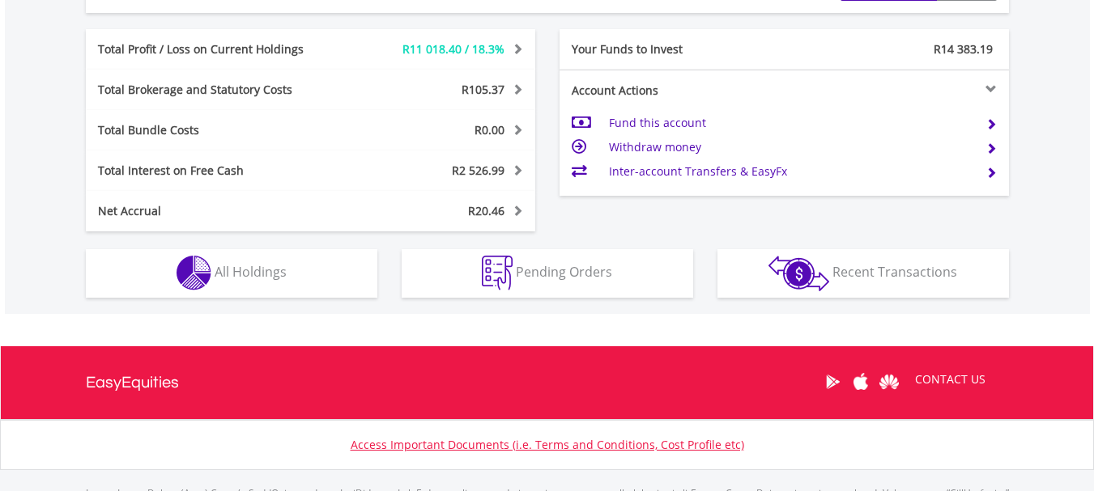
scroll to position [891, 0]
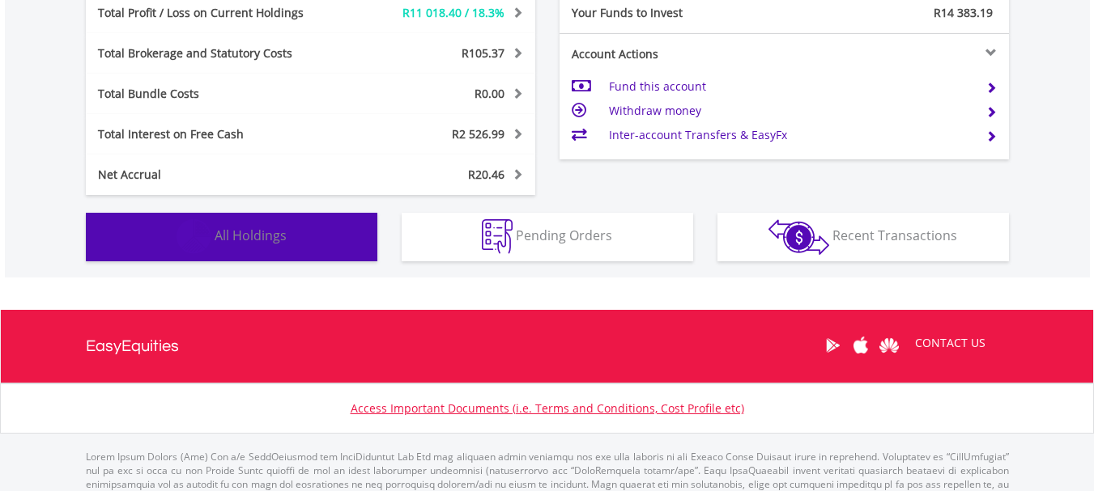
click at [256, 231] on span "All Holdings" at bounding box center [251, 236] width 72 height 18
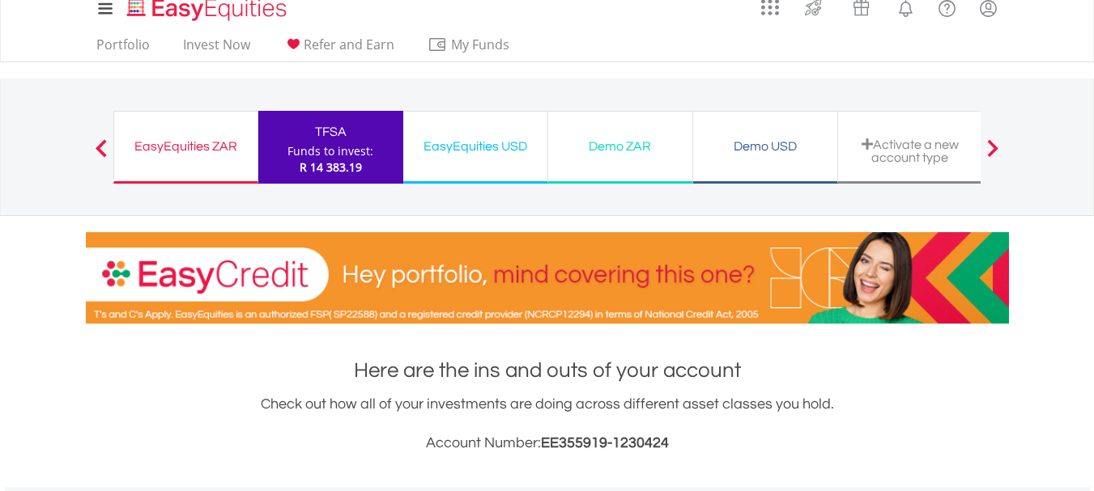
scroll to position [0, 0]
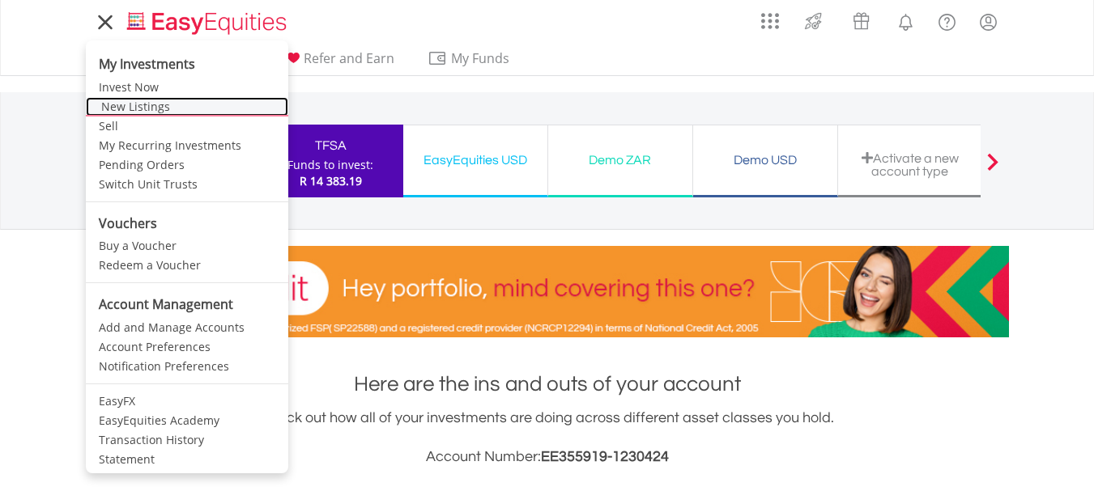
click at [122, 110] on link "New Listings" at bounding box center [187, 106] width 202 height 19
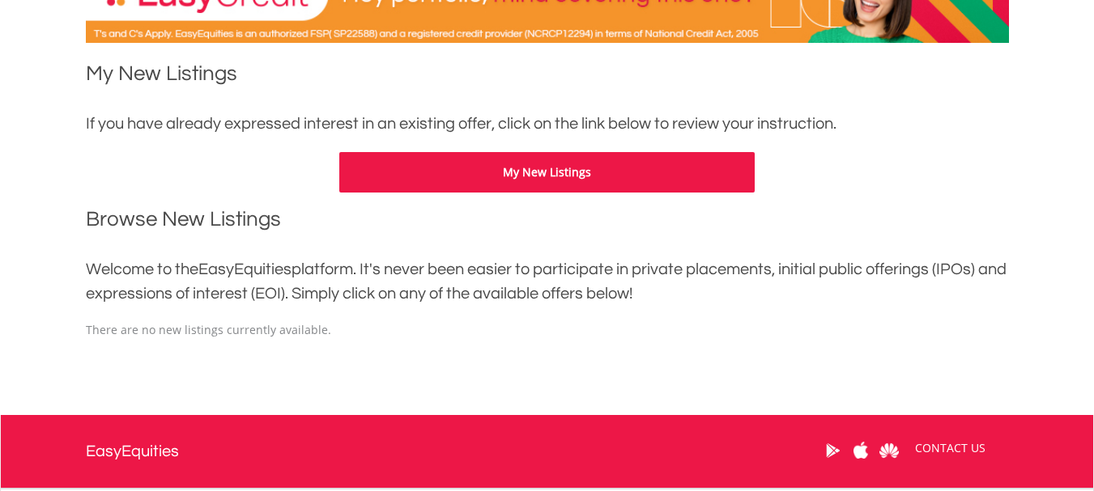
scroll to position [324, 0]
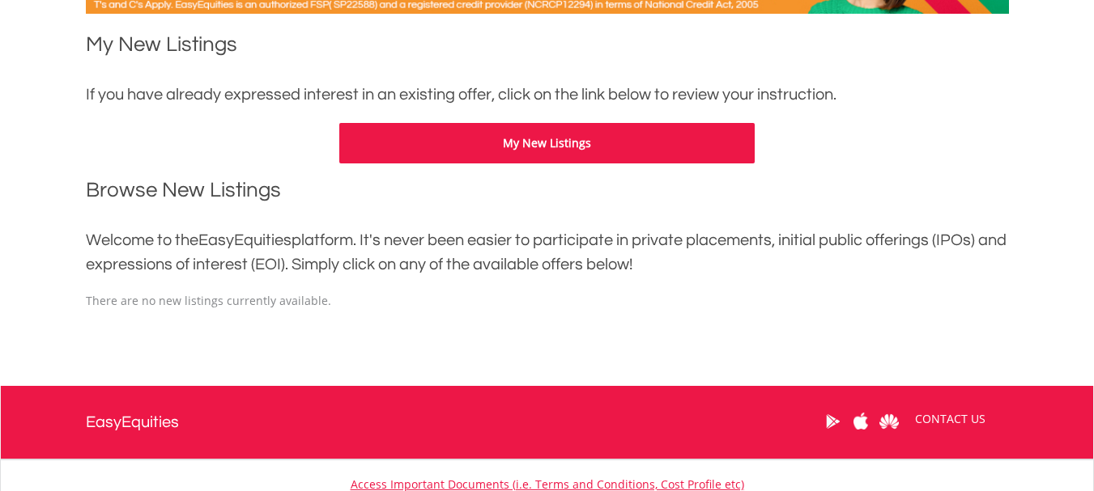
click at [533, 136] on button "My New Listings" at bounding box center [546, 143] width 415 height 40
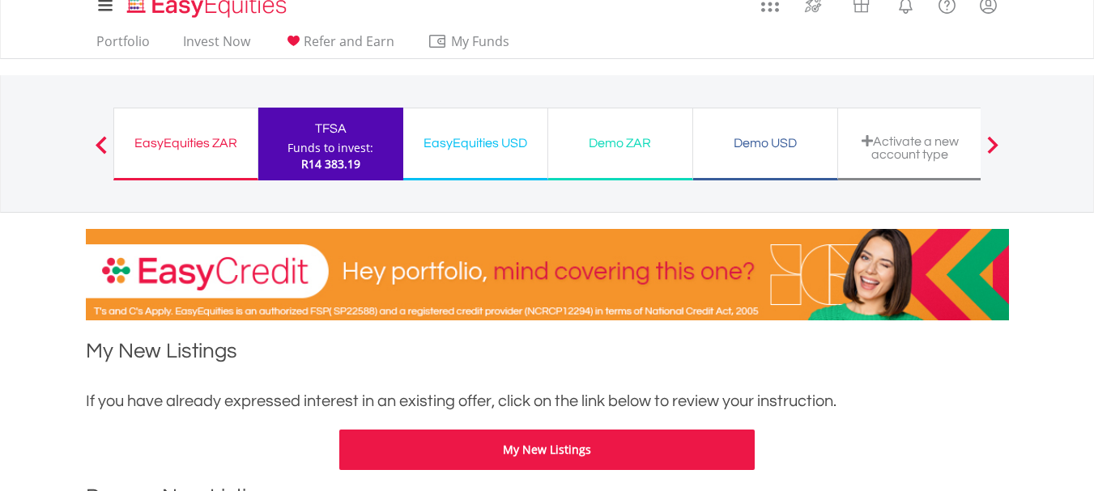
scroll to position [0, 0]
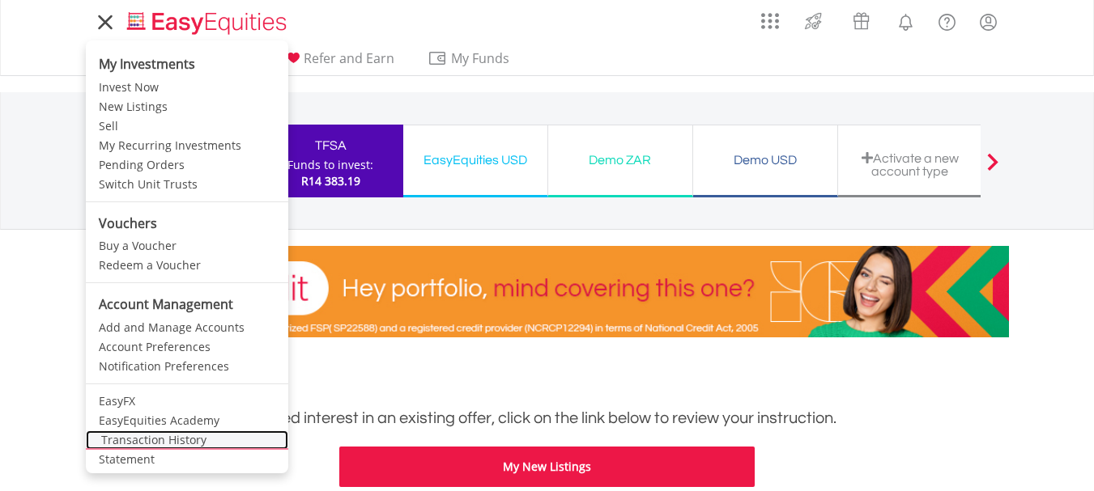
click at [144, 437] on link "Transaction History" at bounding box center [187, 440] width 202 height 19
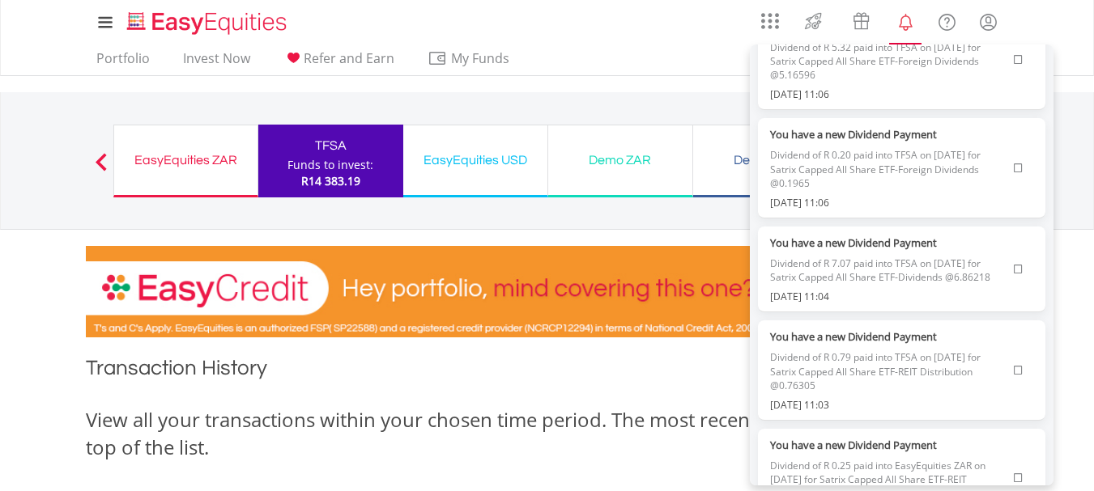
scroll to position [81, 0]
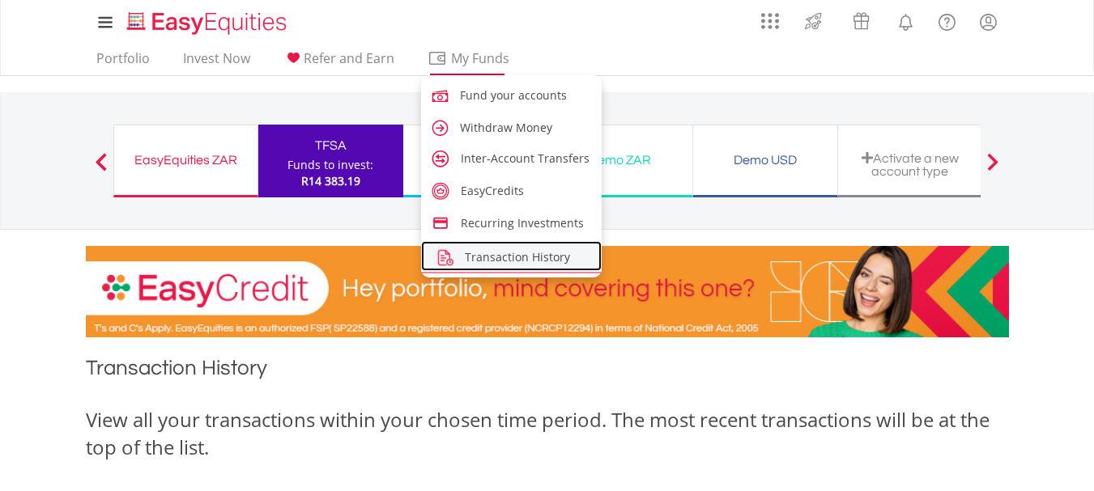
click at [476, 253] on span "Transaction History" at bounding box center [517, 256] width 105 height 15
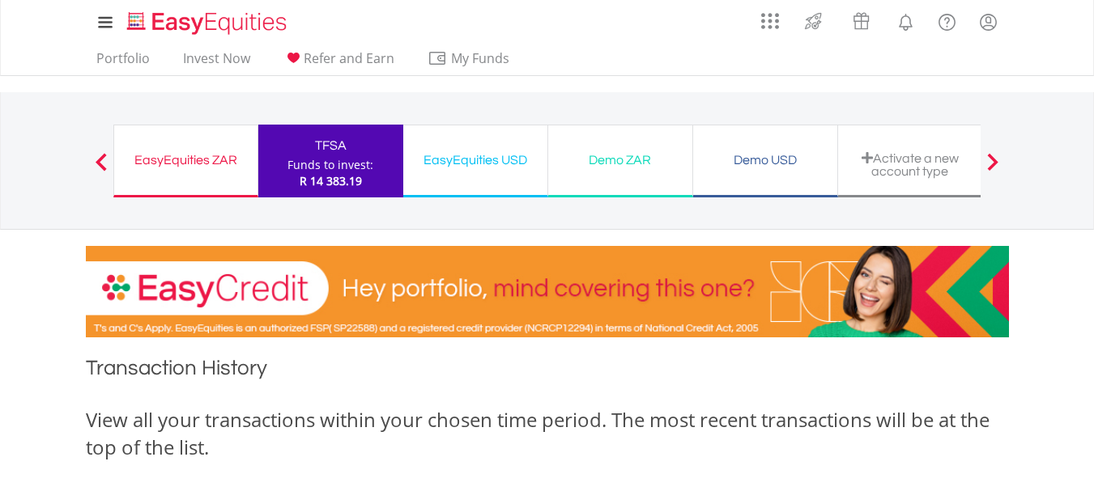
click at [187, 167] on div "EasyEquities ZAR" at bounding box center [186, 160] width 124 height 23
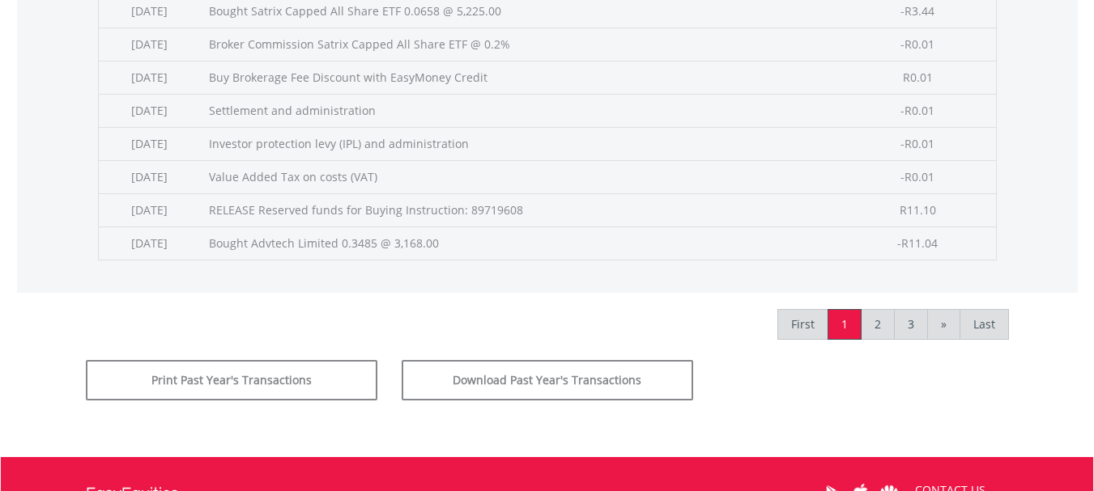
scroll to position [810, 0]
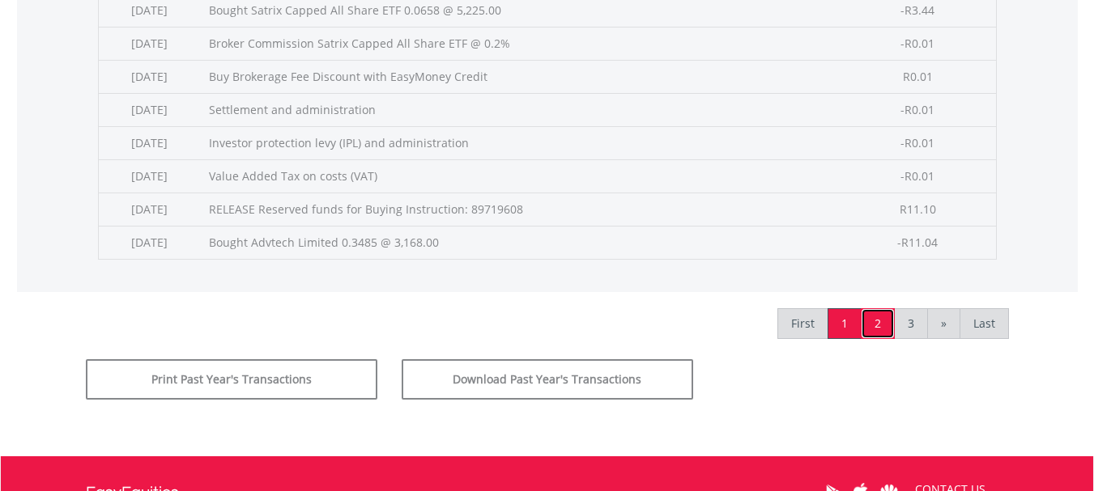
click at [874, 321] on link "2" at bounding box center [878, 323] width 34 height 31
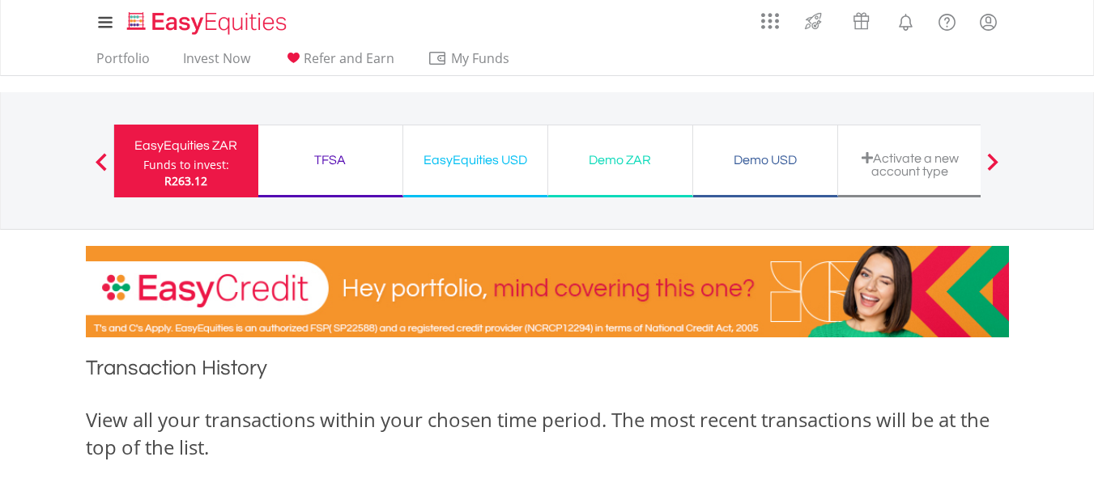
click at [321, 152] on div "TFSA" at bounding box center [330, 160] width 125 height 23
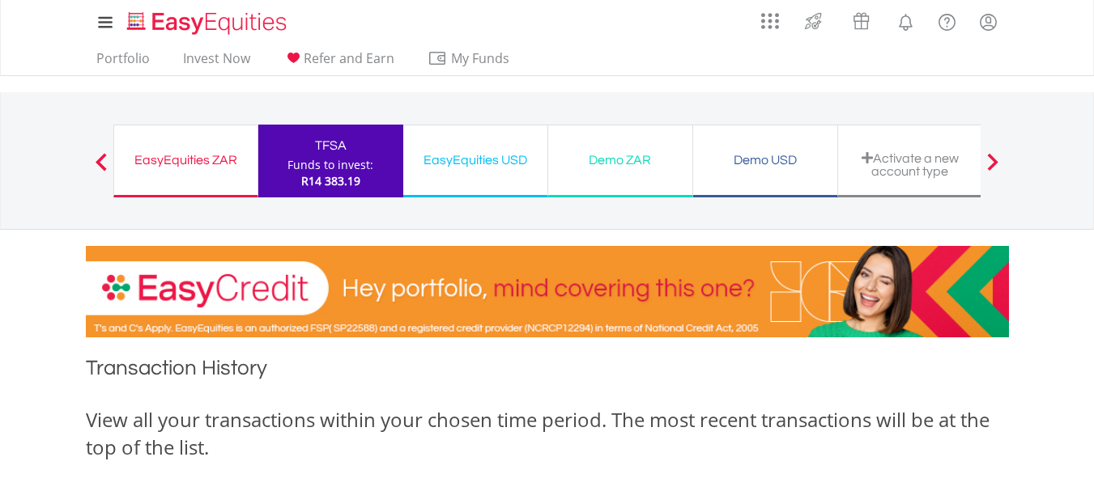
click at [317, 159] on div "Funds to invest:" at bounding box center [330, 165] width 86 height 16
click at [125, 60] on link "Portfolio" at bounding box center [123, 62] width 66 height 25
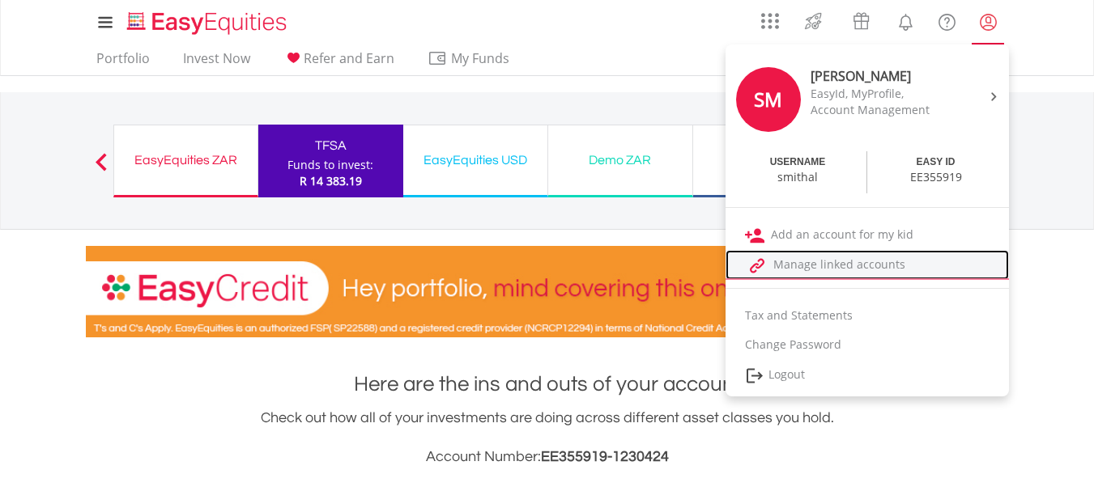
click at [857, 267] on link "Manage linked accounts" at bounding box center [866, 265] width 283 height 30
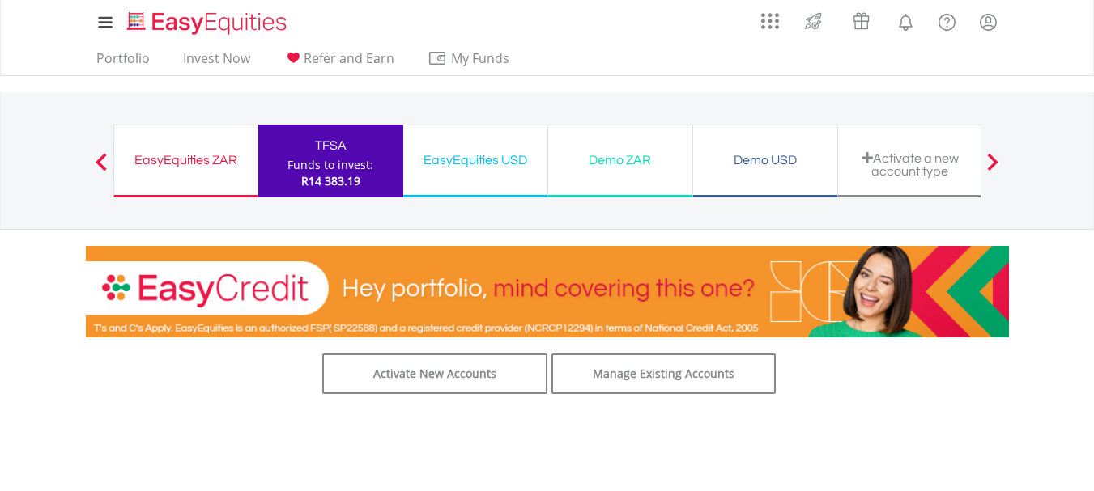
click at [997, 164] on span at bounding box center [992, 162] width 11 height 18
click at [94, 159] on div at bounding box center [101, 161] width 32 height 16
click at [941, 27] on lord-icon "FAQ's and Support" at bounding box center [947, 22] width 20 height 20
click at [814, 24] on img at bounding box center [813, 21] width 27 height 26
